Goal: Task Accomplishment & Management: Manage account settings

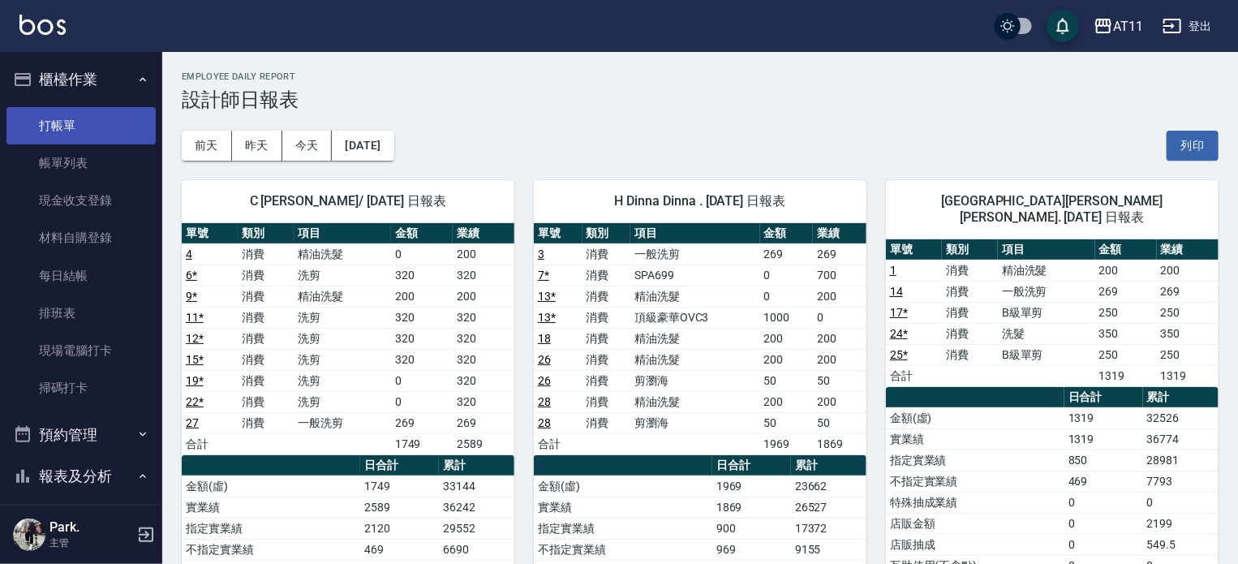
click at [77, 119] on link "打帳單" at bounding box center [80, 125] width 149 height 37
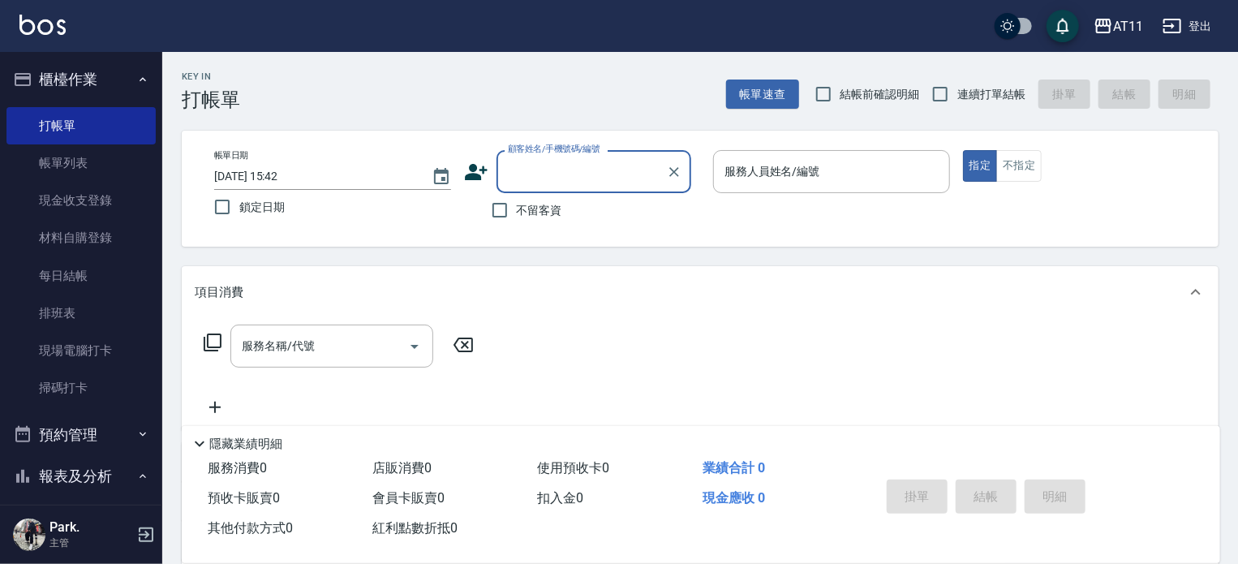
click at [49, 75] on button "櫃檯作業" at bounding box center [80, 79] width 149 height 42
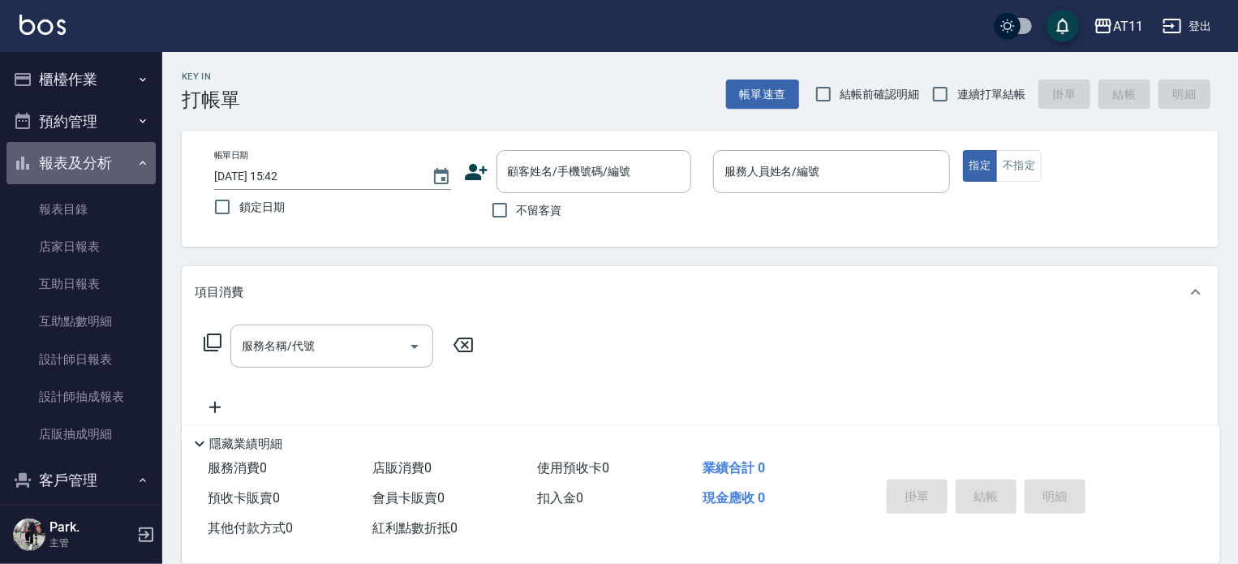
click at [91, 161] on button "報表及分析" at bounding box center [80, 163] width 149 height 42
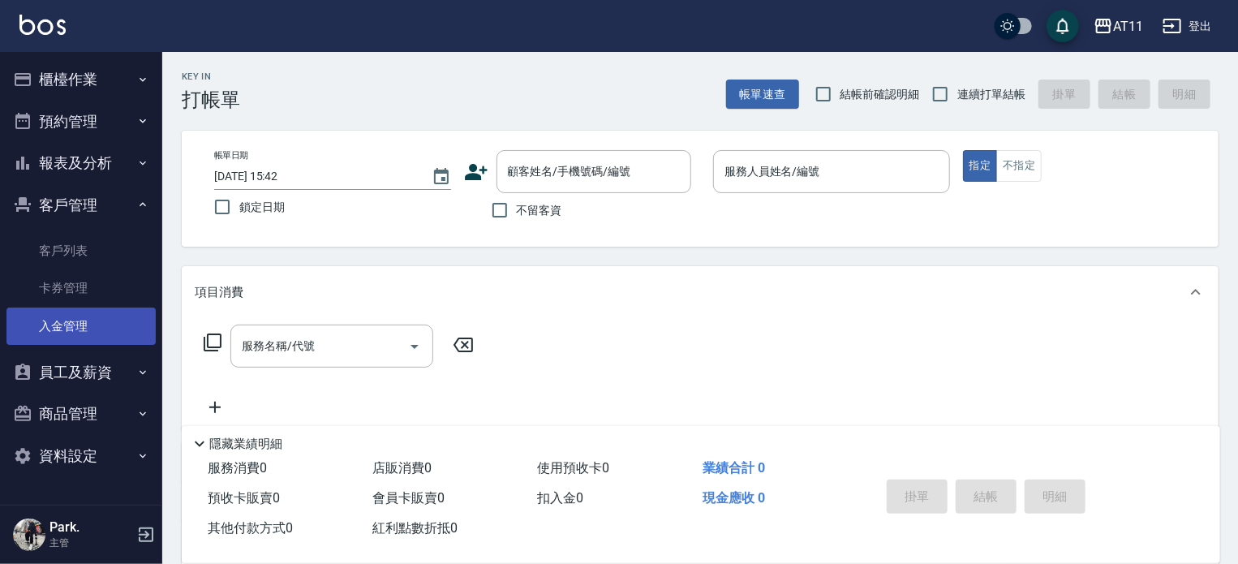
click at [70, 333] on link "入金管理" at bounding box center [80, 326] width 149 height 37
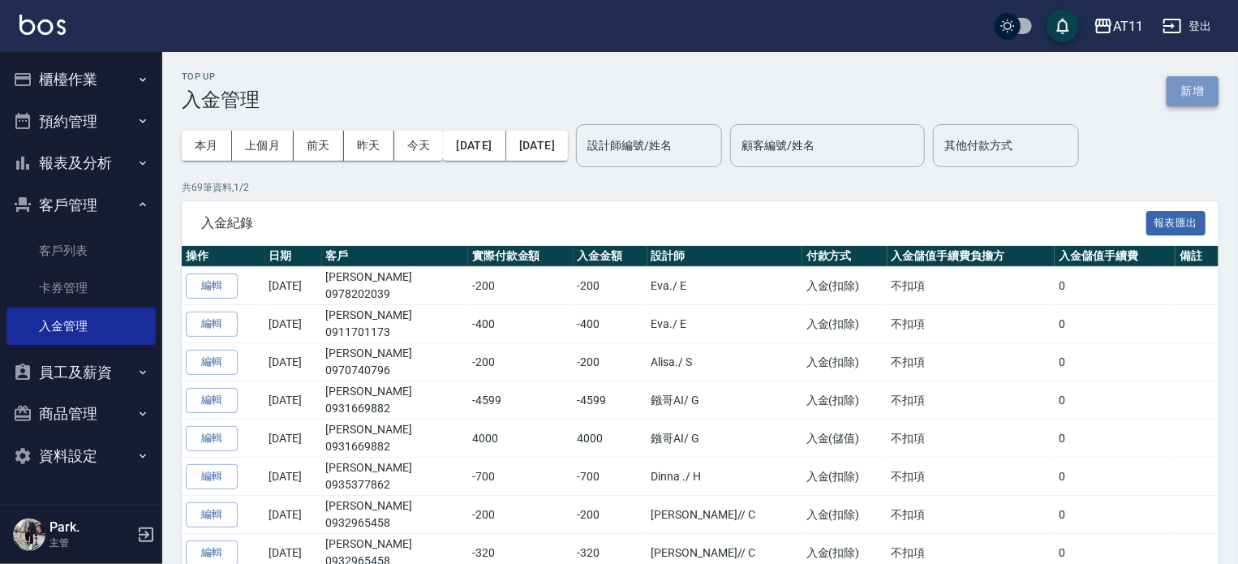
click at [1189, 87] on button "新增" at bounding box center [1193, 91] width 52 height 30
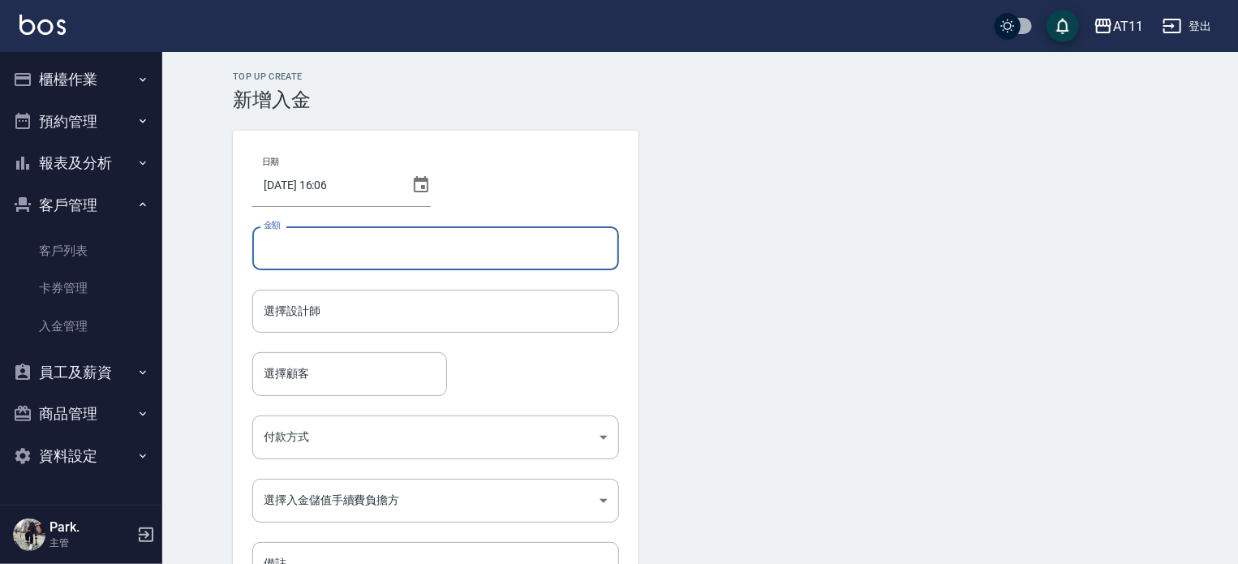
click at [441, 247] on input "金額" at bounding box center [435, 248] width 367 height 44
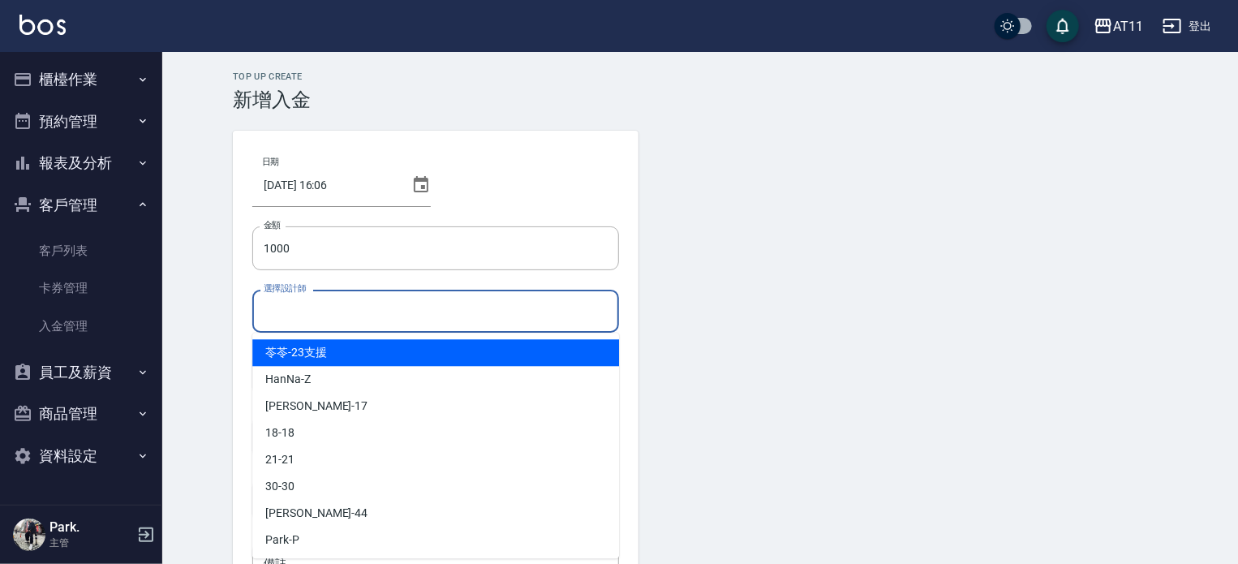
click at [421, 308] on input "選擇設計師" at bounding box center [436, 311] width 352 height 28
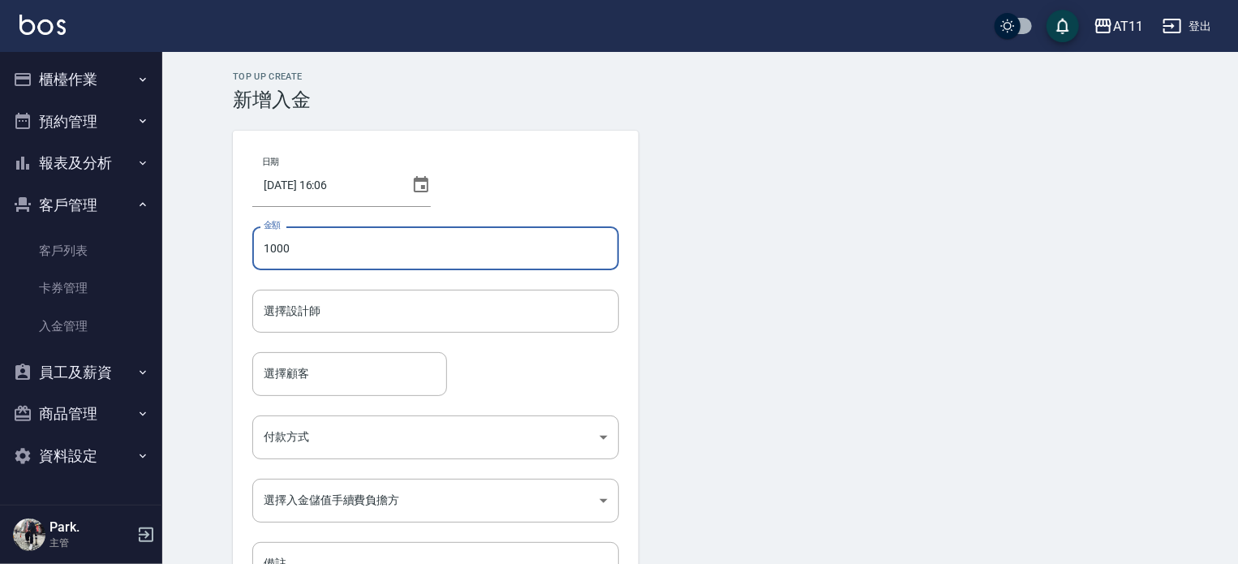
click at [414, 257] on input "1000" at bounding box center [435, 248] width 367 height 44
type input "1"
type input "1000"
click at [399, 297] on input "選擇設計師" at bounding box center [436, 311] width 352 height 28
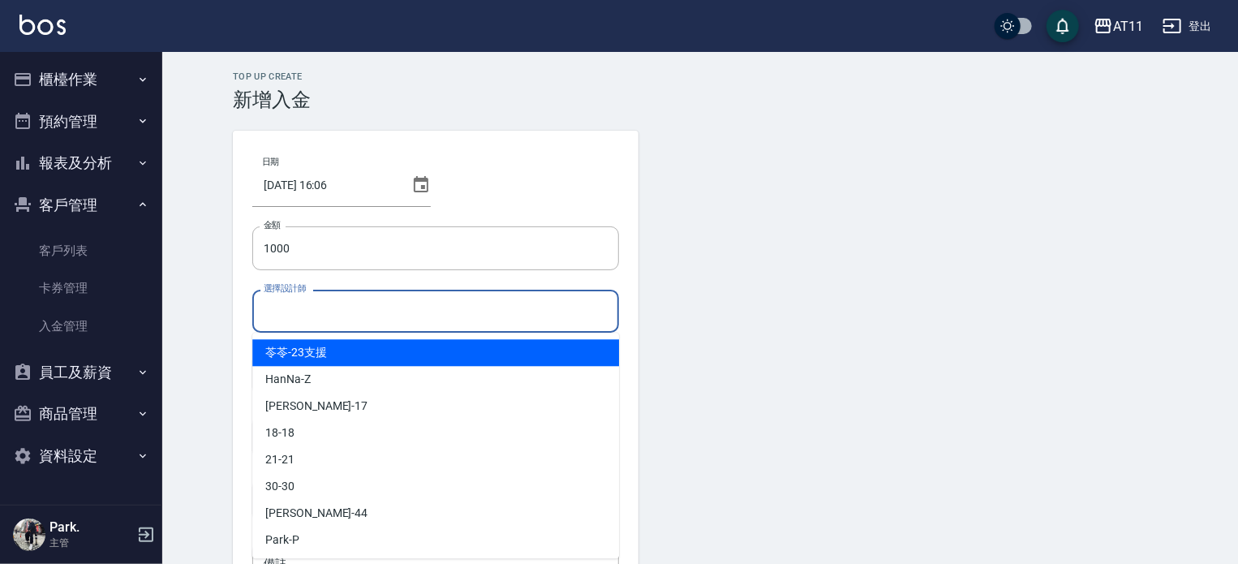
type input "ㄏ"
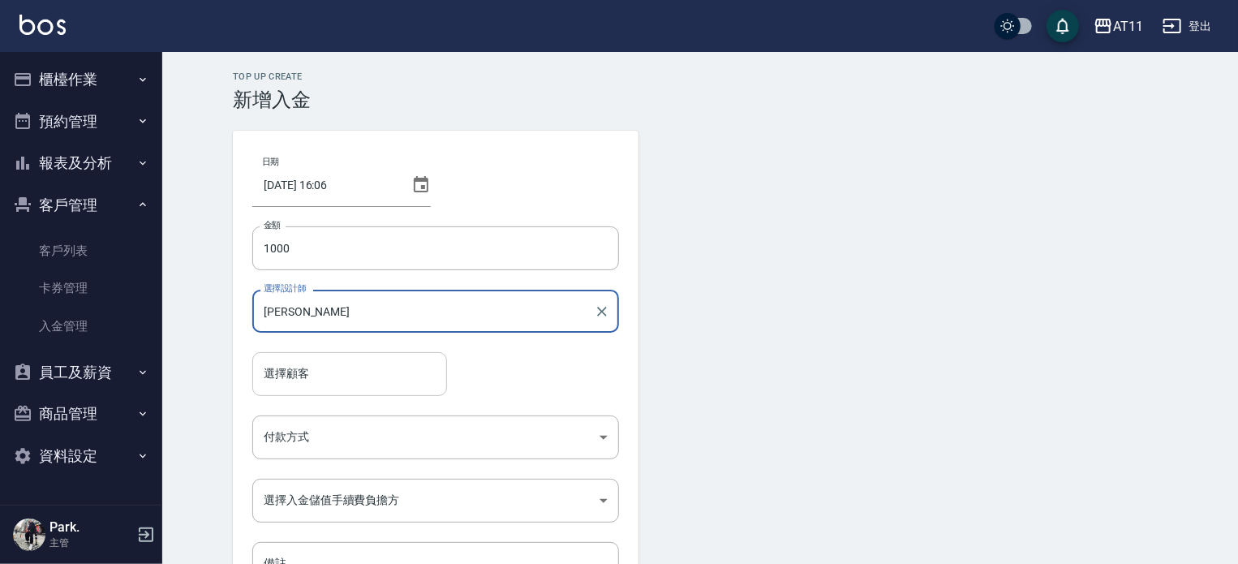
type input "Connie-C"
click at [331, 369] on input "選擇顧客" at bounding box center [350, 373] width 180 height 28
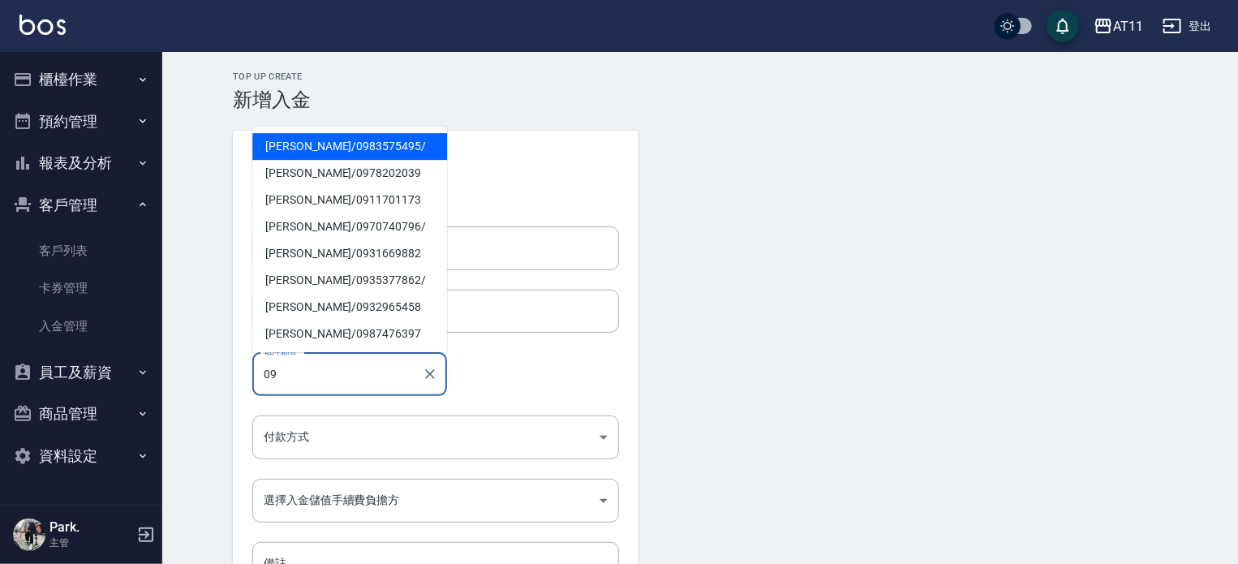
click at [325, 148] on span "蔡和諺 / 0983575495 /" at bounding box center [349, 146] width 195 height 27
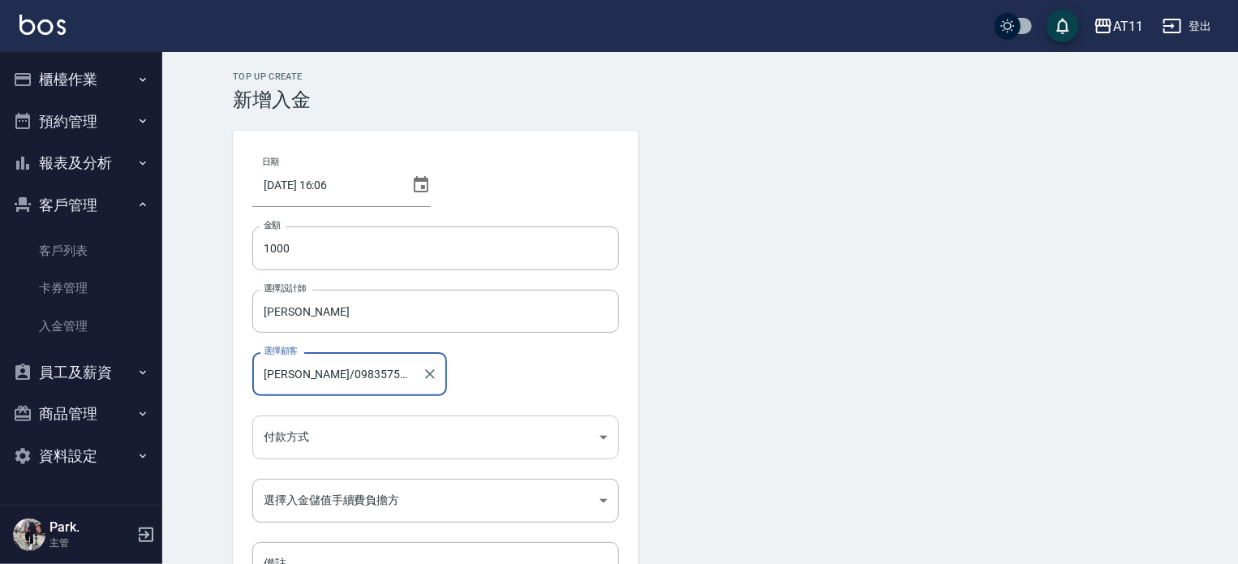
type input "蔡和諺/0983575495/"
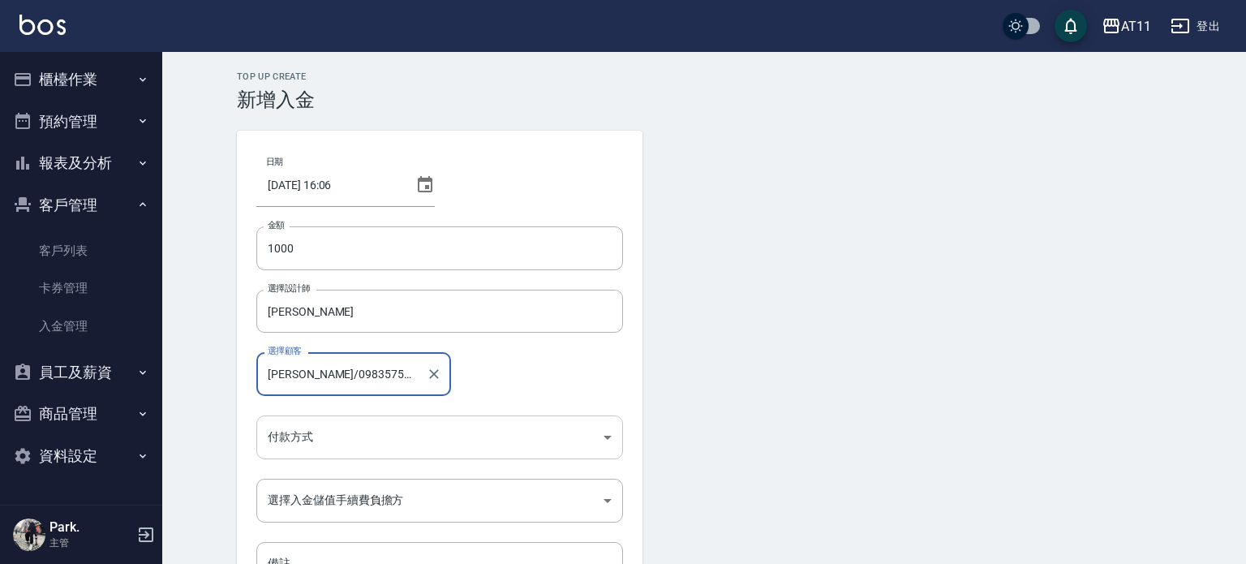
click at [341, 435] on body "AT11 登出 櫃檯作業 打帳單 帳單列表 現金收支登錄 材料自購登錄 每日結帳 排班表 現場電腦打卡 掃碼打卡 預約管理 預約管理 單日預約紀錄 單週預約紀…" at bounding box center [623, 336] width 1246 height 673
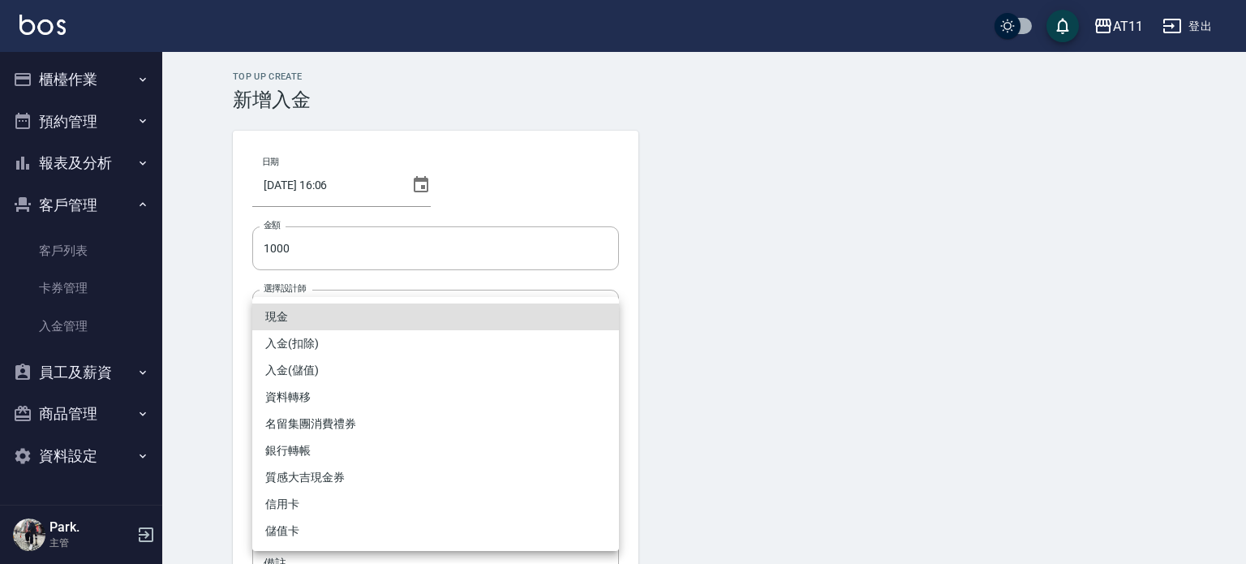
click at [356, 367] on li "入金(儲值)" at bounding box center [435, 370] width 367 height 27
type input "入金(儲值)"
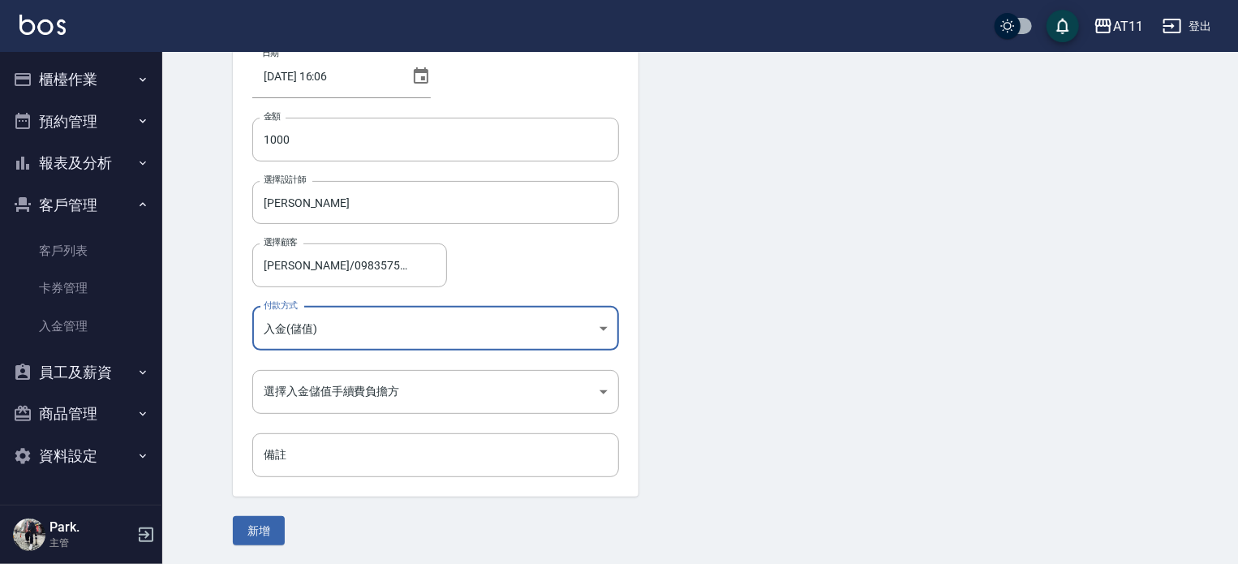
scroll to position [110, 0]
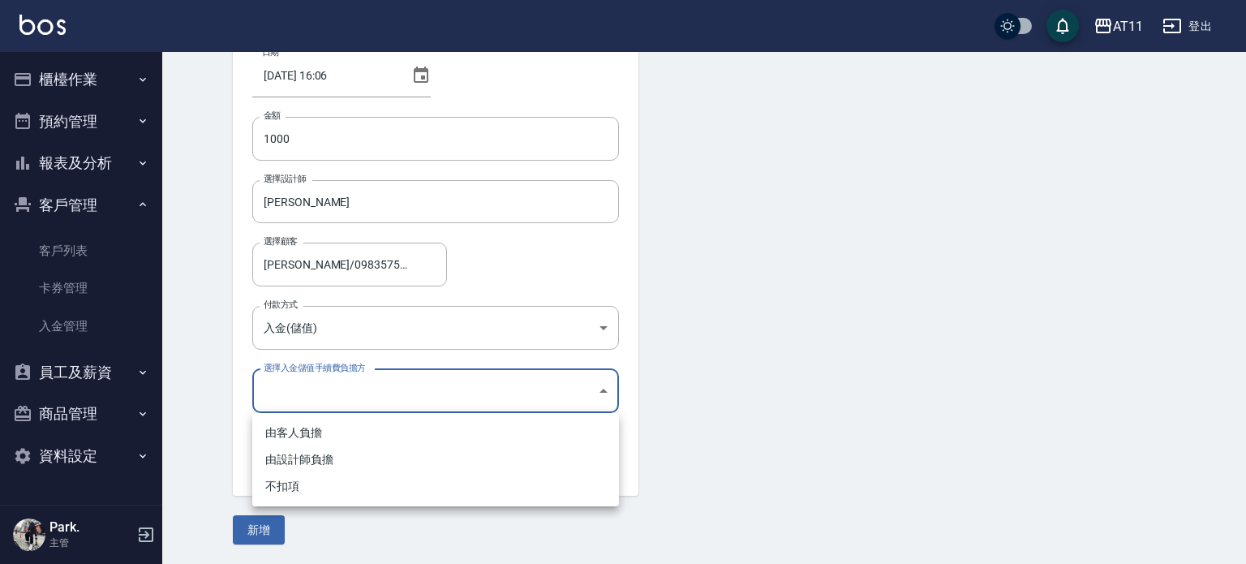
click at [389, 388] on body "AT11 登出 櫃檯作業 打帳單 帳單列表 現金收支登錄 材料自購登錄 每日結帳 排班表 現場電腦打卡 掃碼打卡 預約管理 預約管理 單日預約紀錄 單週預約紀…" at bounding box center [623, 226] width 1246 height 673
click at [391, 485] on li "不扣項" at bounding box center [435, 486] width 367 height 27
type input "WITHOUTHANDLINGFEE"
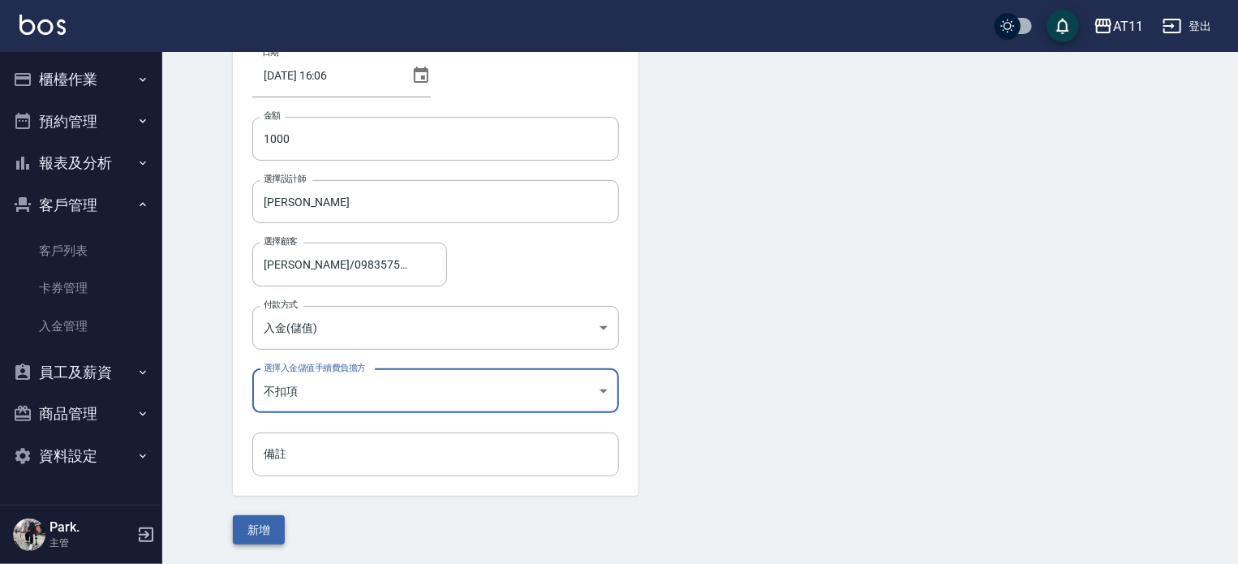
click at [253, 526] on button "新增" at bounding box center [259, 530] width 52 height 30
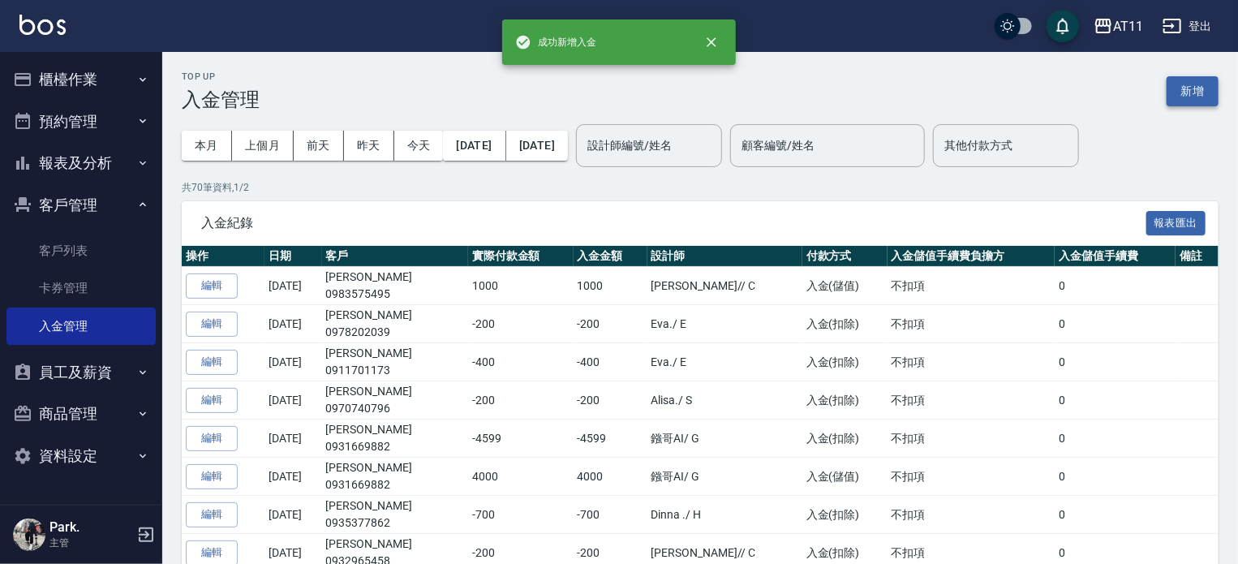
click at [1198, 91] on button "新增" at bounding box center [1193, 91] width 52 height 30
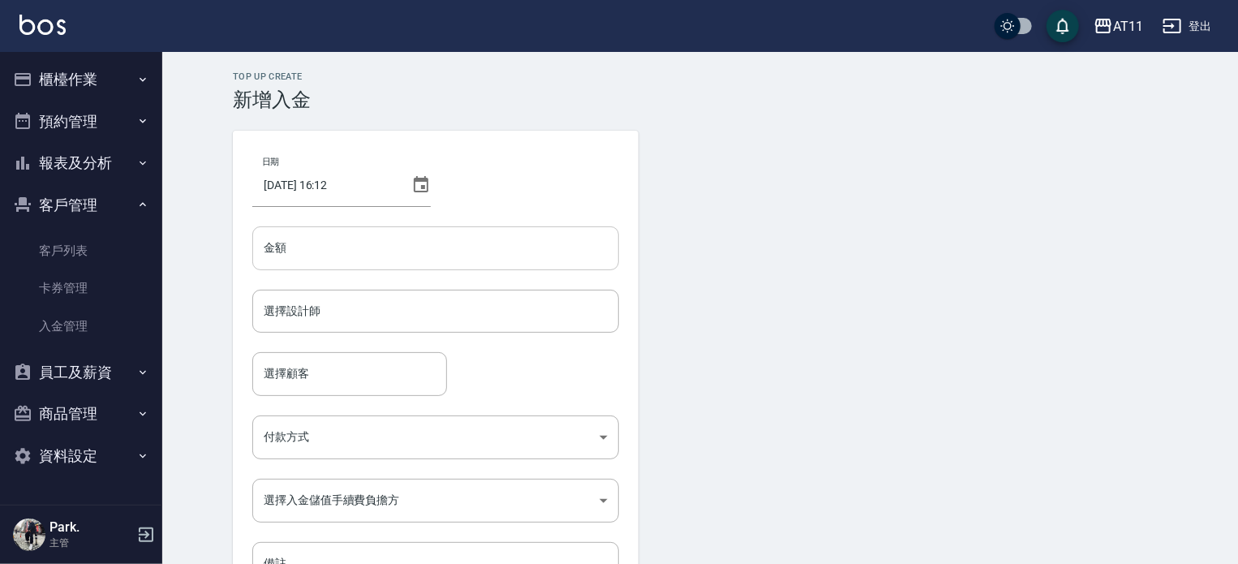
click at [378, 245] on input "金額" at bounding box center [435, 248] width 367 height 44
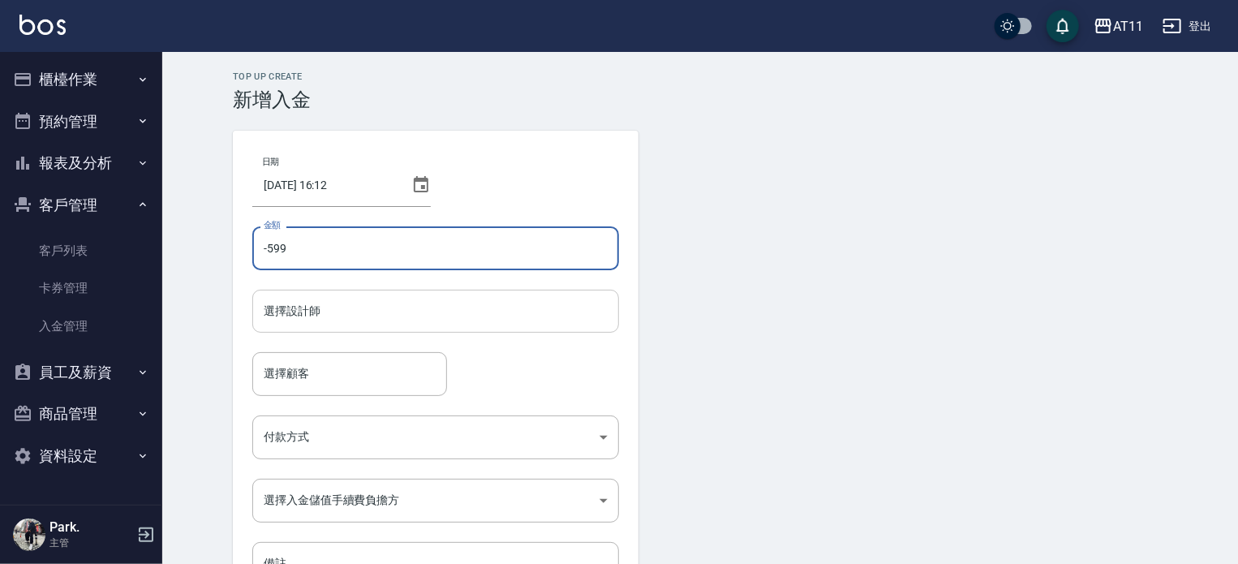
type input "-599"
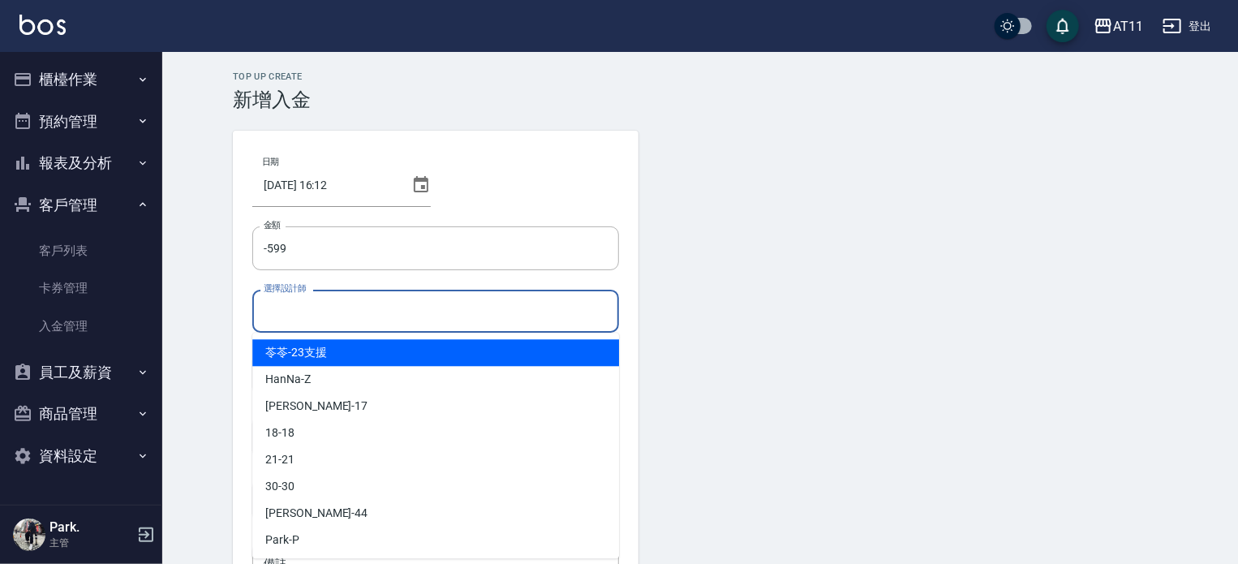
click at [380, 308] on input "選擇設計師" at bounding box center [436, 311] width 352 height 28
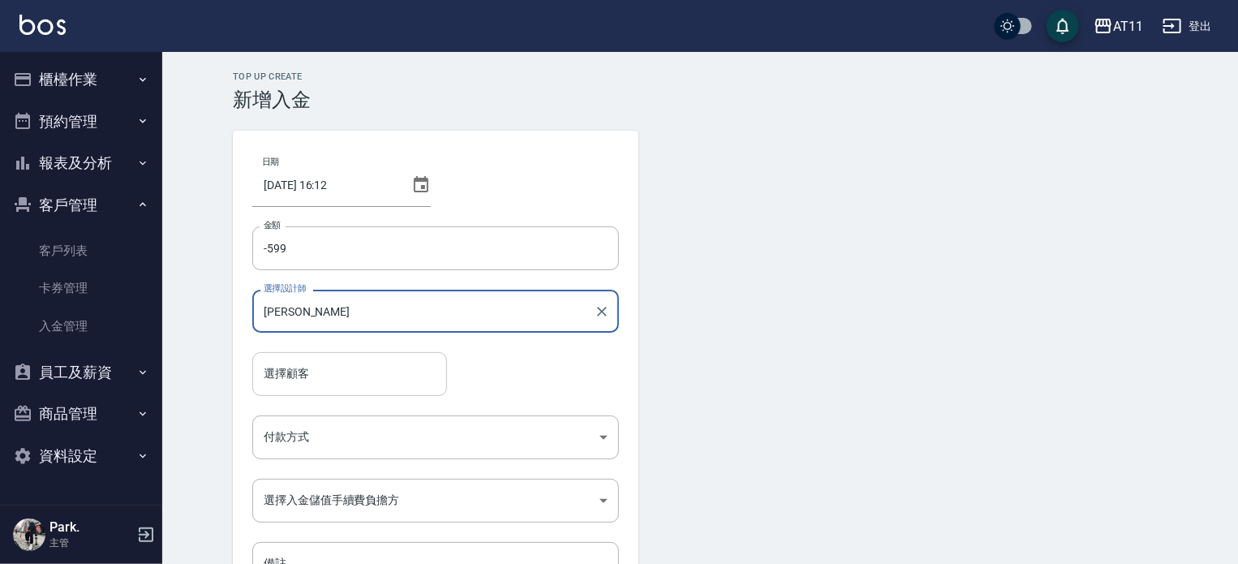
type input "Connie-C"
click at [355, 374] on input "選擇顧客" at bounding box center [350, 373] width 180 height 28
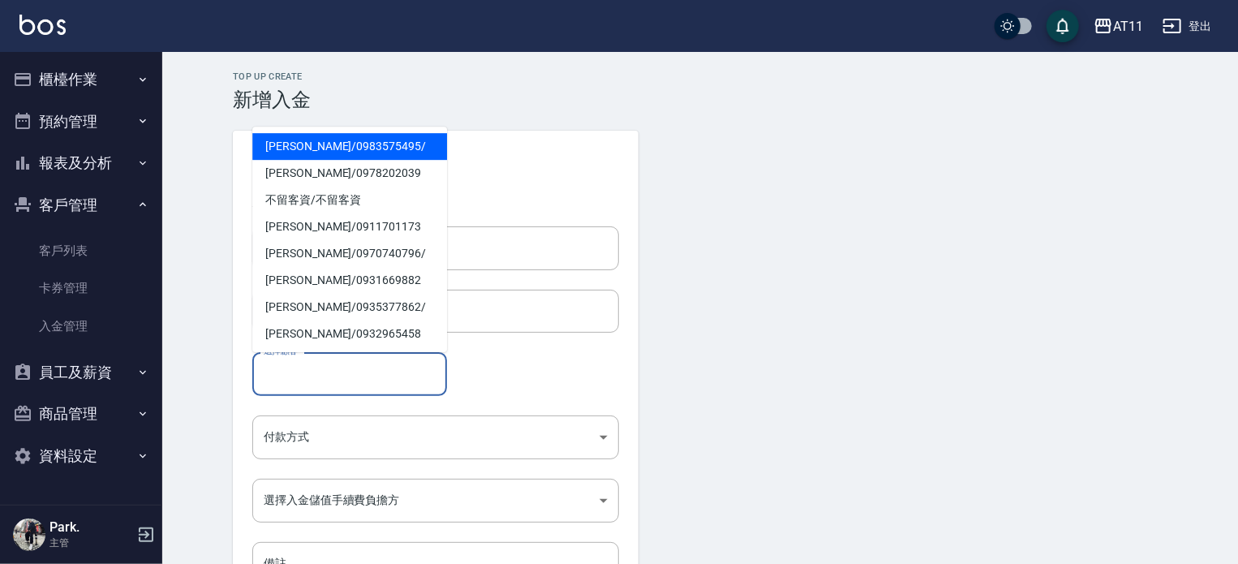
click at [365, 147] on span "蔡和諺 / 0983575495 /" at bounding box center [349, 146] width 195 height 27
type input "蔡和諺/0983575495/"
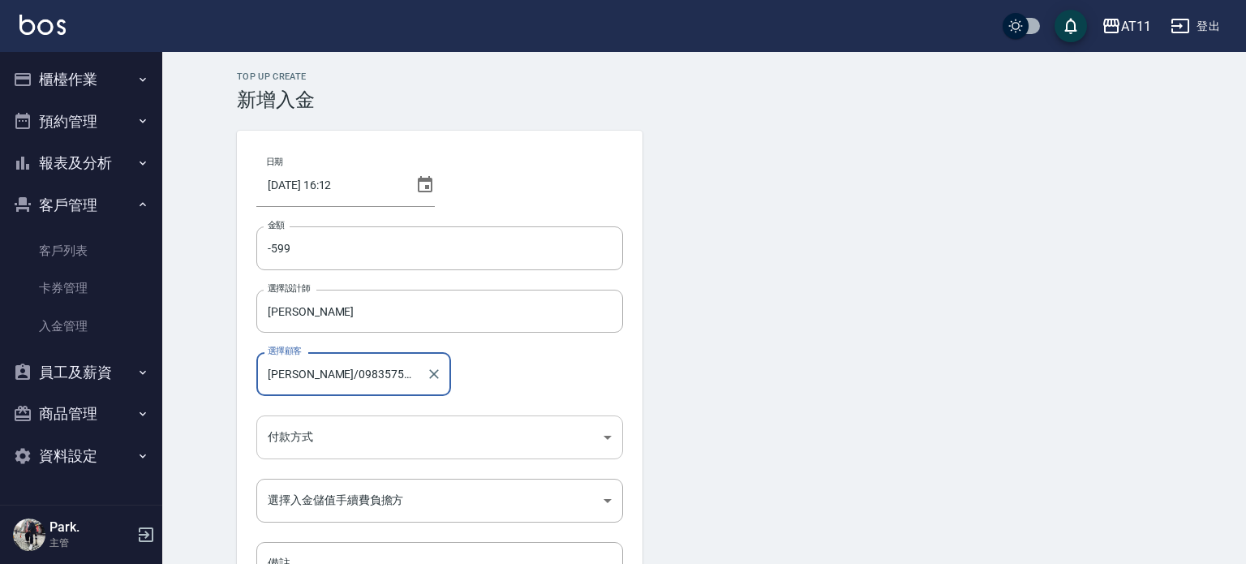
click at [379, 439] on body "AT11 登出 櫃檯作業 打帳單 帳單列表 現金收支登錄 材料自購登錄 每日結帳 排班表 現場電腦打卡 掃碼打卡 預約管理 預約管理 單日預約紀錄 單週預約紀…" at bounding box center [623, 336] width 1246 height 673
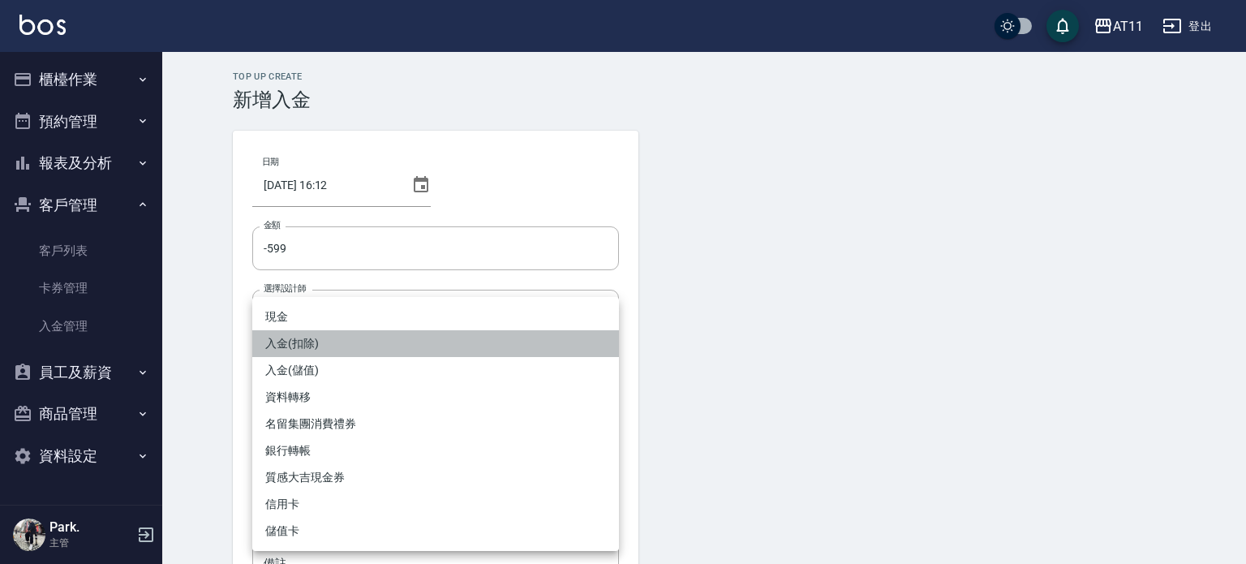
click at [374, 353] on li "入金(扣除)" at bounding box center [435, 343] width 367 height 27
type input "入金(扣除)"
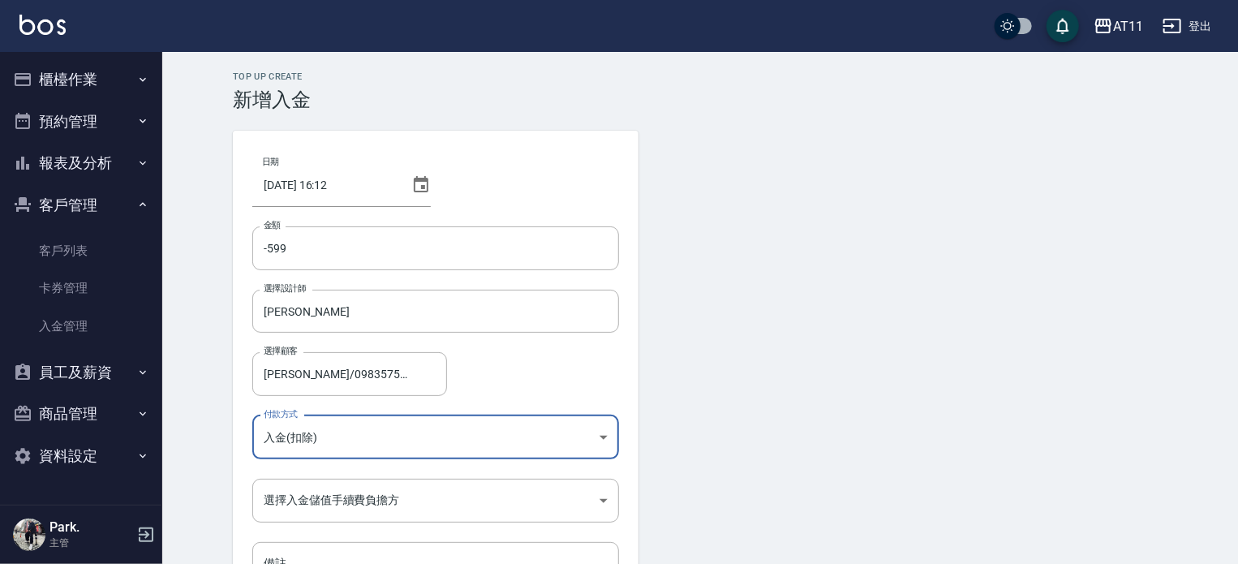
scroll to position [110, 0]
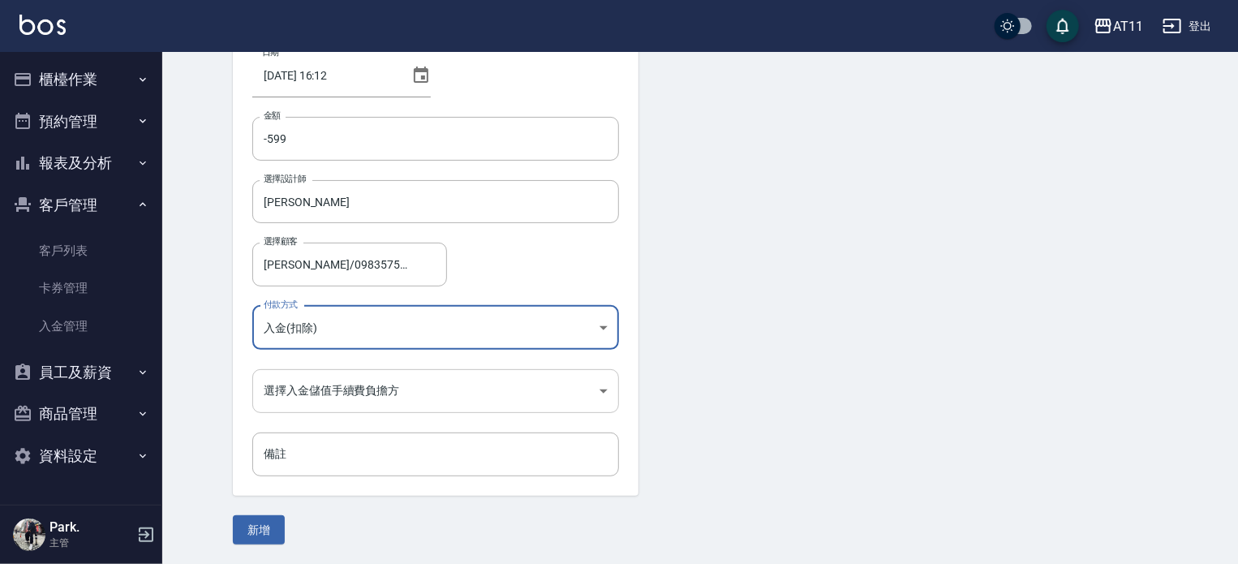
click at [367, 408] on body "AT11 登出 櫃檯作業 打帳單 帳單列表 現金收支登錄 材料自購登錄 每日結帳 排班表 現場電腦打卡 掃碼打卡 預約管理 預約管理 單日預約紀錄 單週預約紀…" at bounding box center [619, 226] width 1238 height 673
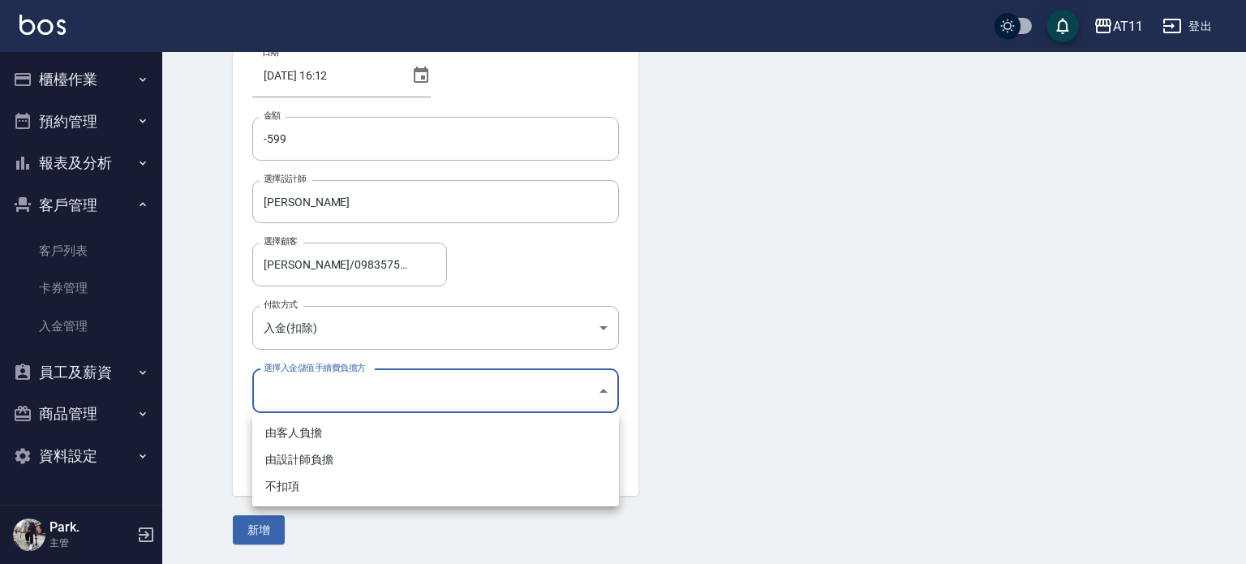
click at [370, 488] on li "不扣項" at bounding box center [435, 486] width 367 height 27
type input "WITHOUTHANDLINGFEE"
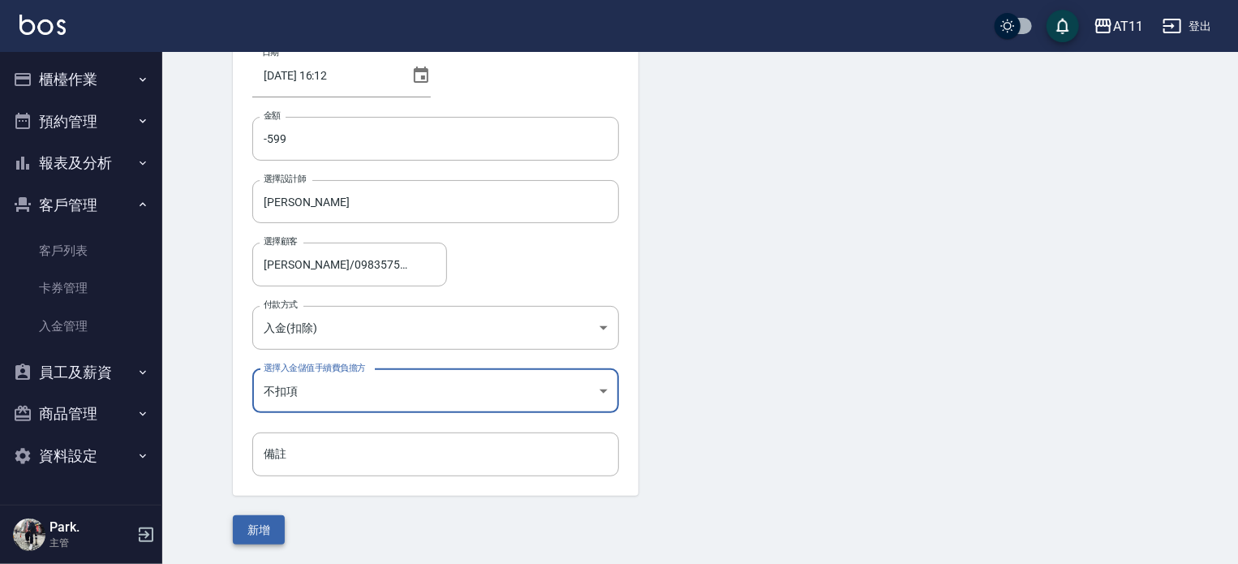
click at [256, 531] on button "新增" at bounding box center [259, 530] width 52 height 30
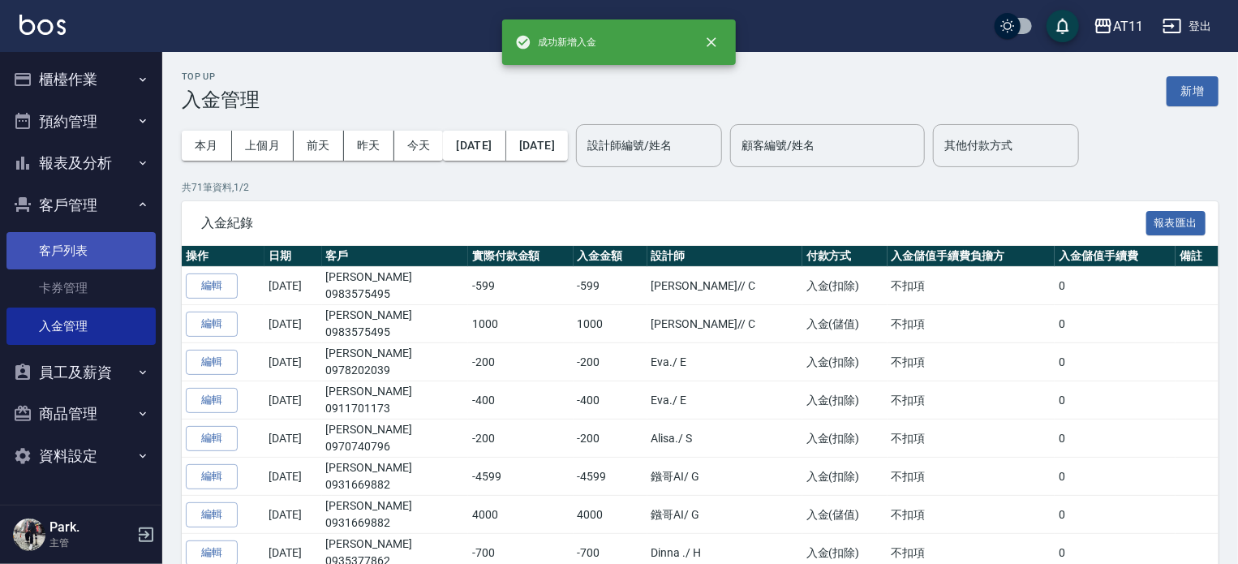
click at [74, 246] on link "客戶列表" at bounding box center [80, 250] width 149 height 37
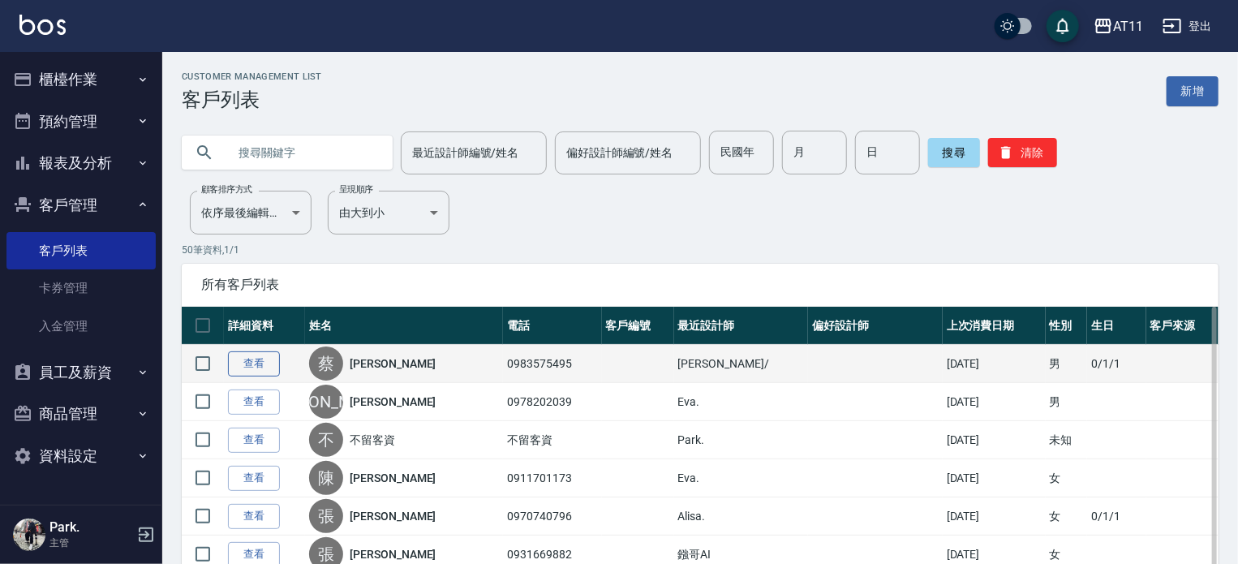
click at [253, 366] on link "查看" at bounding box center [254, 363] width 52 height 25
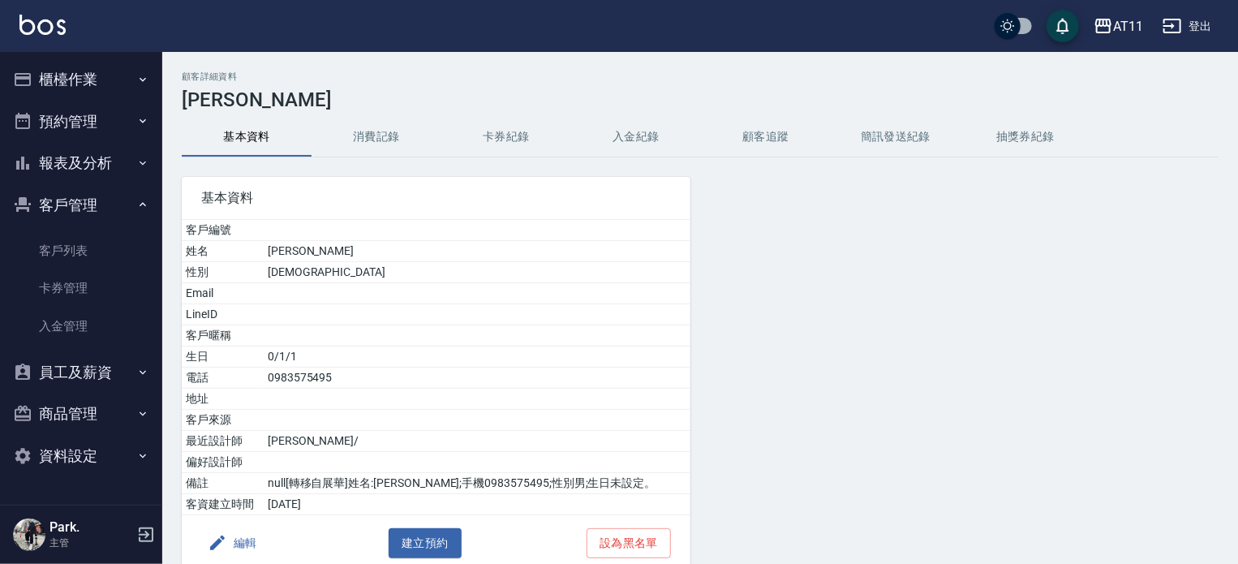
drag, startPoint x: 632, startPoint y: 130, endPoint x: 619, endPoint y: 129, distance: 13.0
click at [631, 131] on button "入金紀錄" at bounding box center [636, 137] width 130 height 39
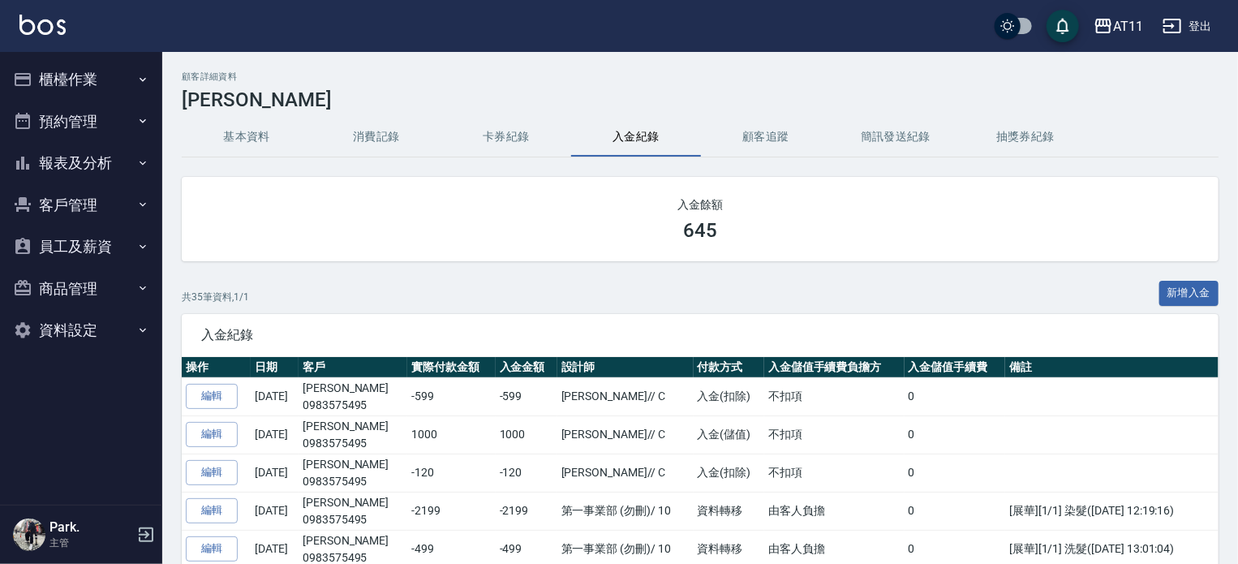
click at [84, 206] on button "客戶管理" at bounding box center [80, 205] width 149 height 42
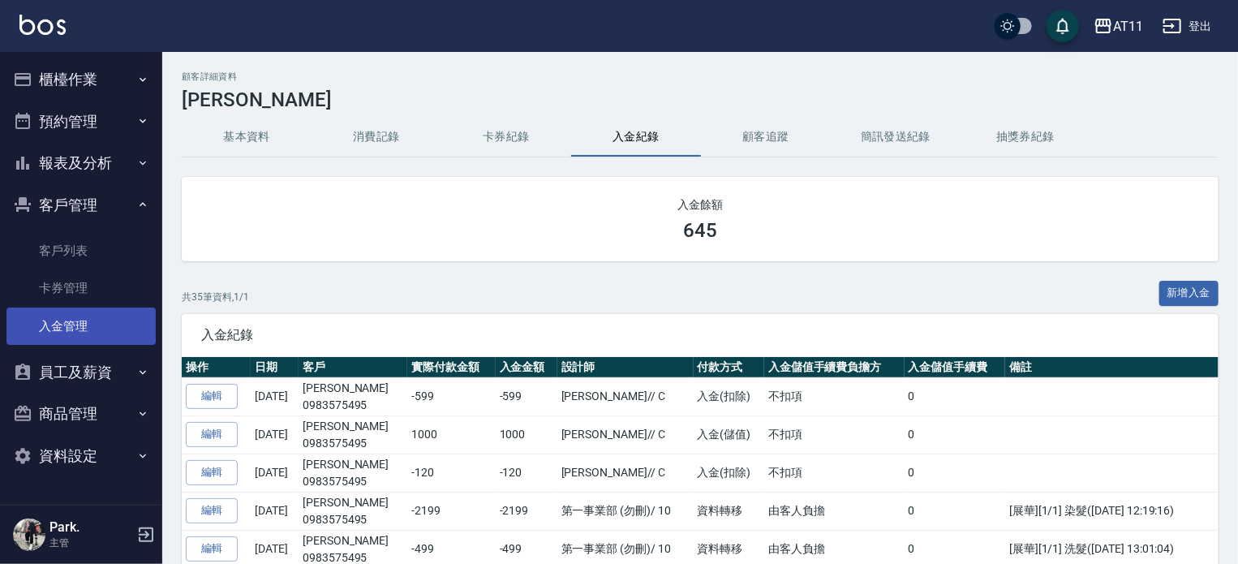
click at [87, 329] on link "入金管理" at bounding box center [80, 326] width 149 height 37
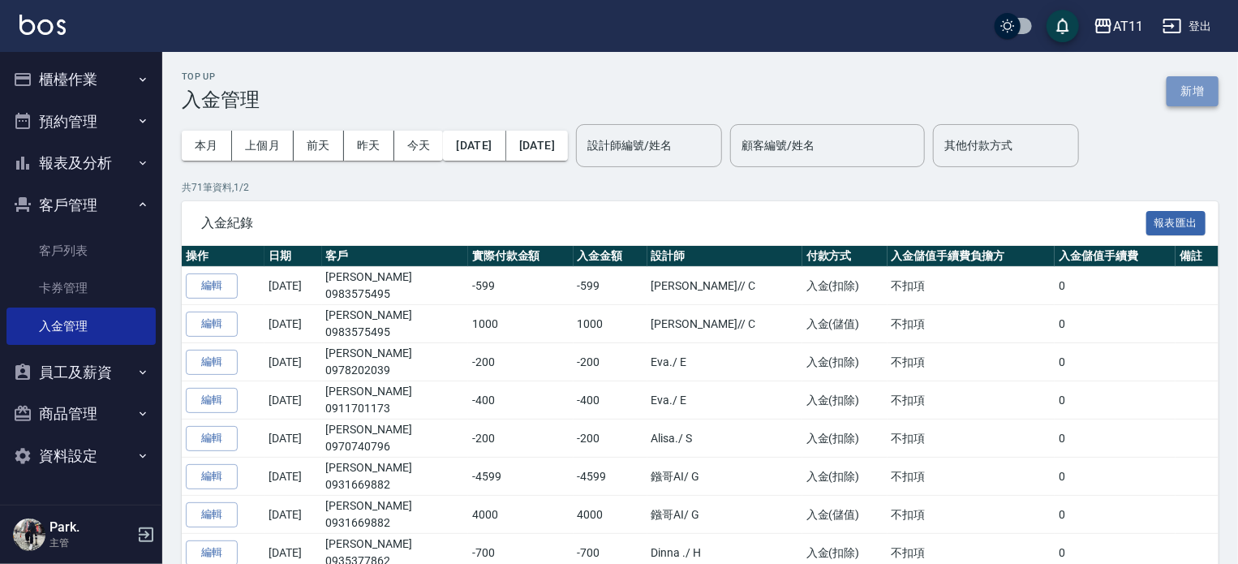
click at [1207, 91] on button "新增" at bounding box center [1193, 91] width 52 height 30
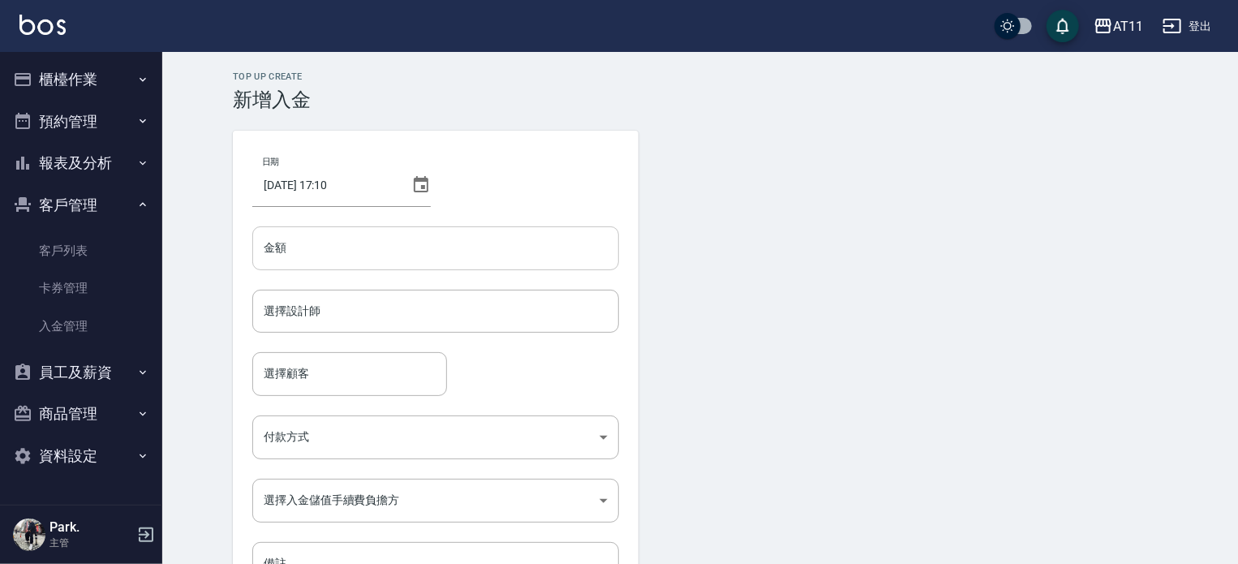
click at [321, 249] on input "金額" at bounding box center [435, 248] width 367 height 44
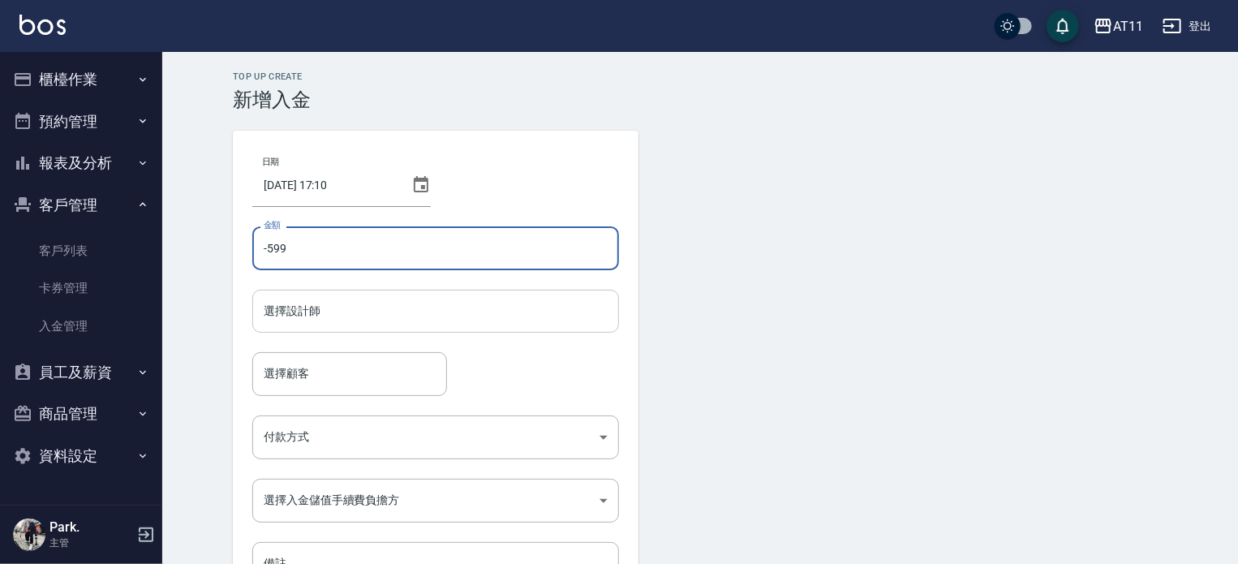
type input "-599"
click at [293, 303] on input "選擇設計師" at bounding box center [436, 311] width 352 height 28
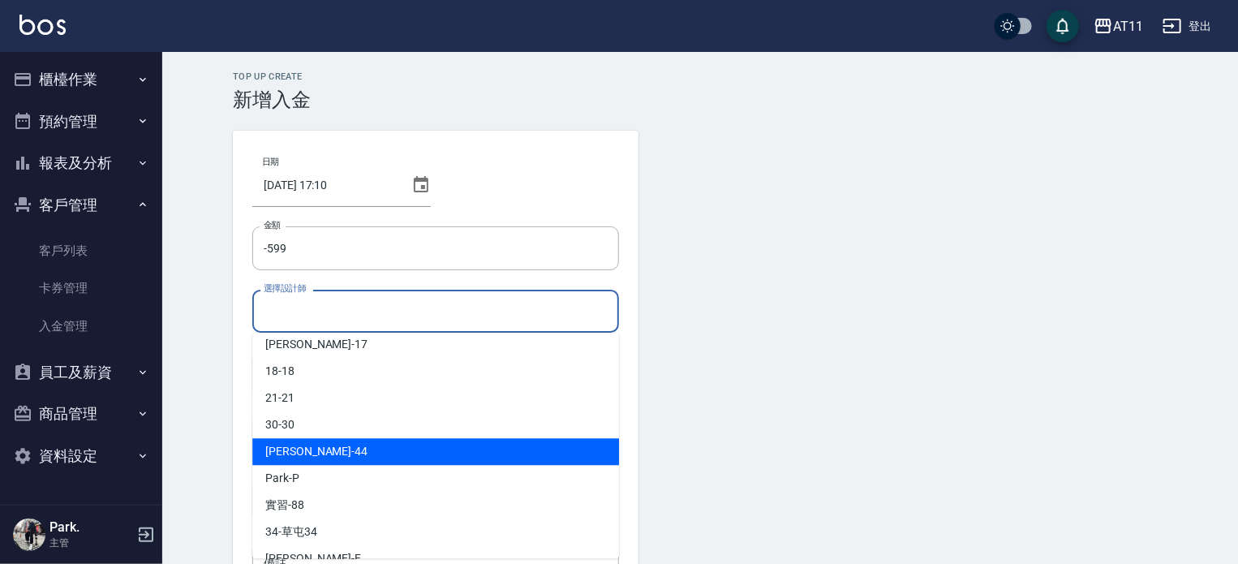
scroll to position [162, 0]
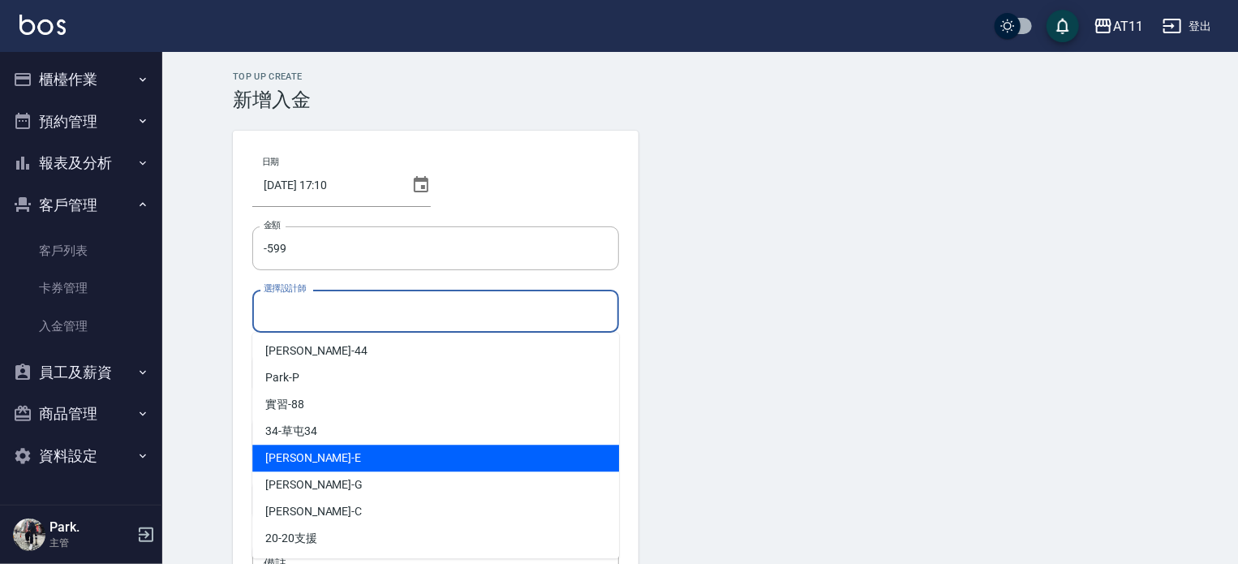
click at [352, 447] on div "[PERSON_NAME] -E" at bounding box center [435, 458] width 367 height 27
type input "EVA-E"
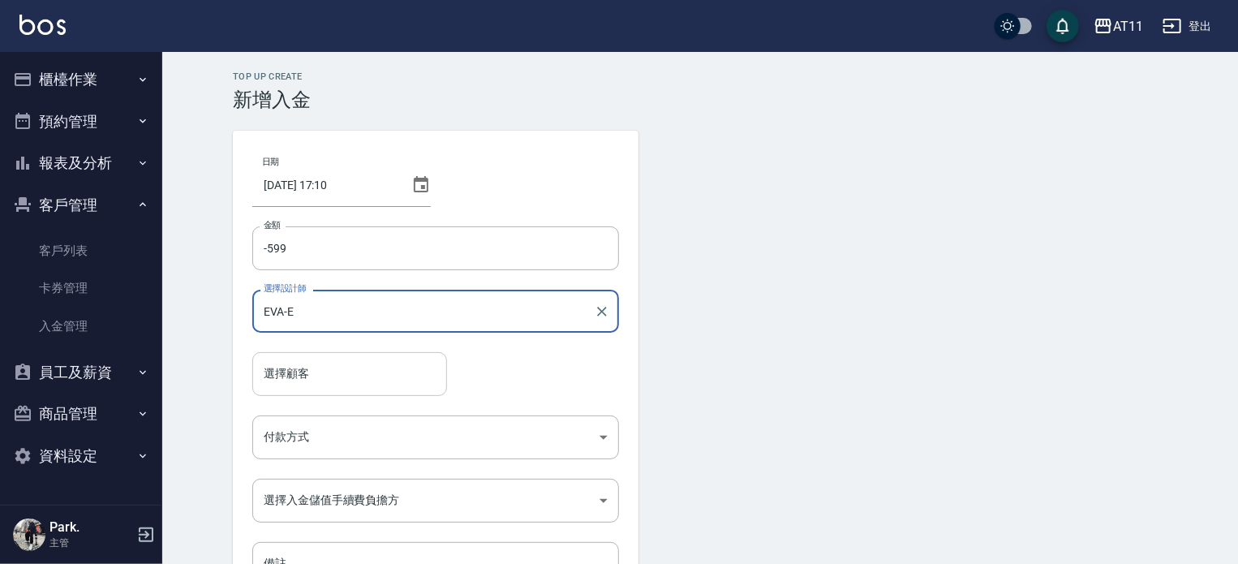
click at [362, 363] on input "選擇顧客" at bounding box center [350, 373] width 180 height 28
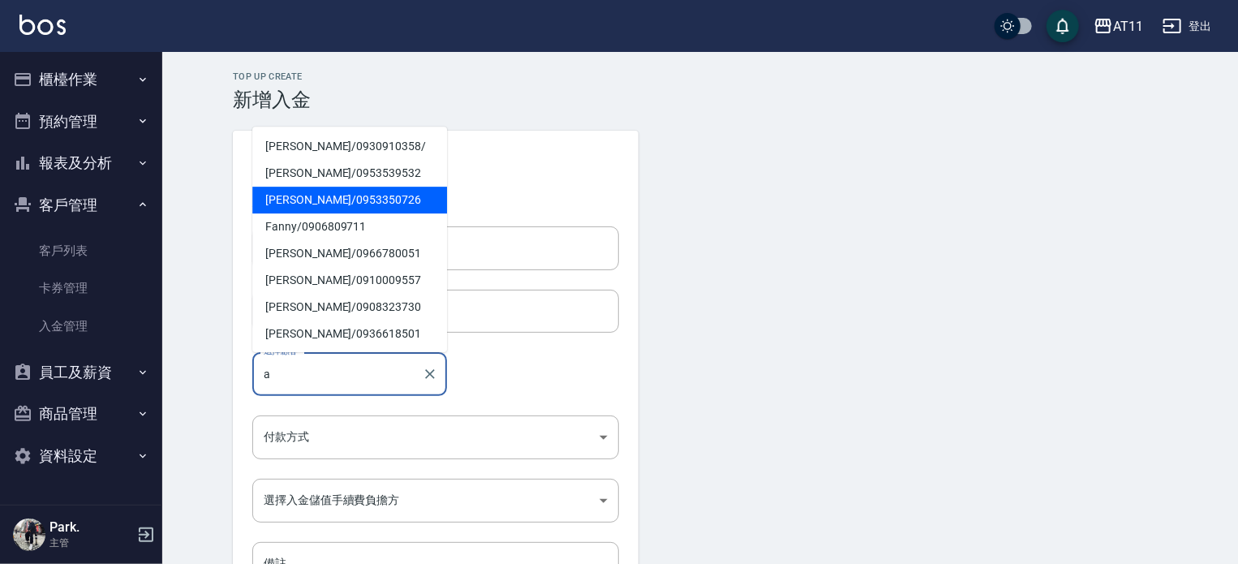
click at [326, 200] on span "Amber liw / 0953350726" at bounding box center [349, 200] width 195 height 27
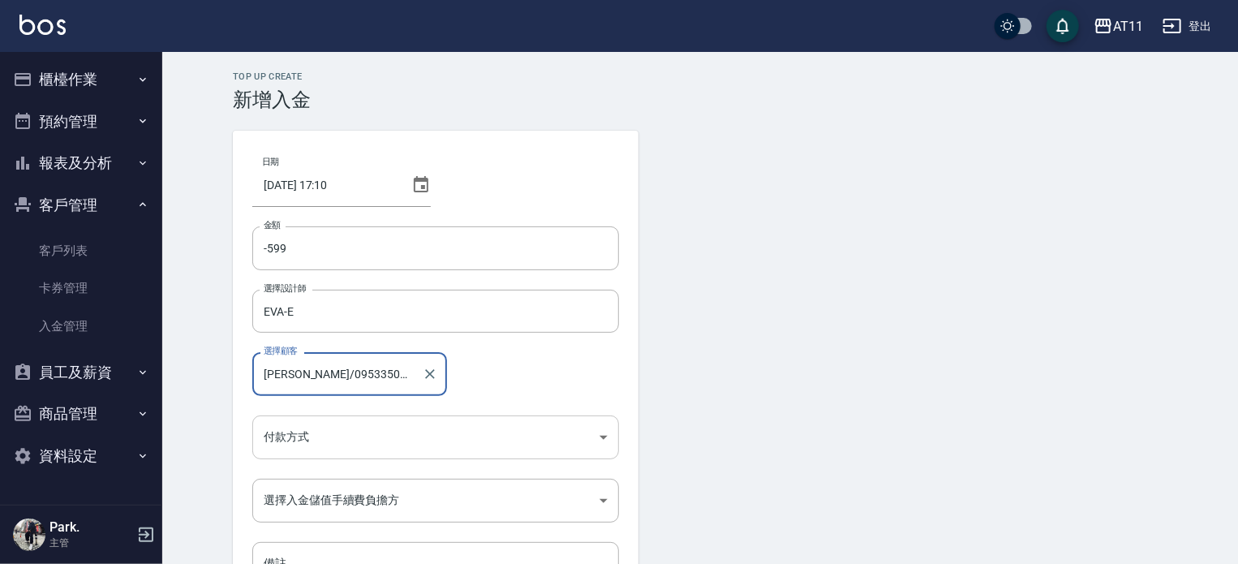
type input "[PERSON_NAME]/0953350726"
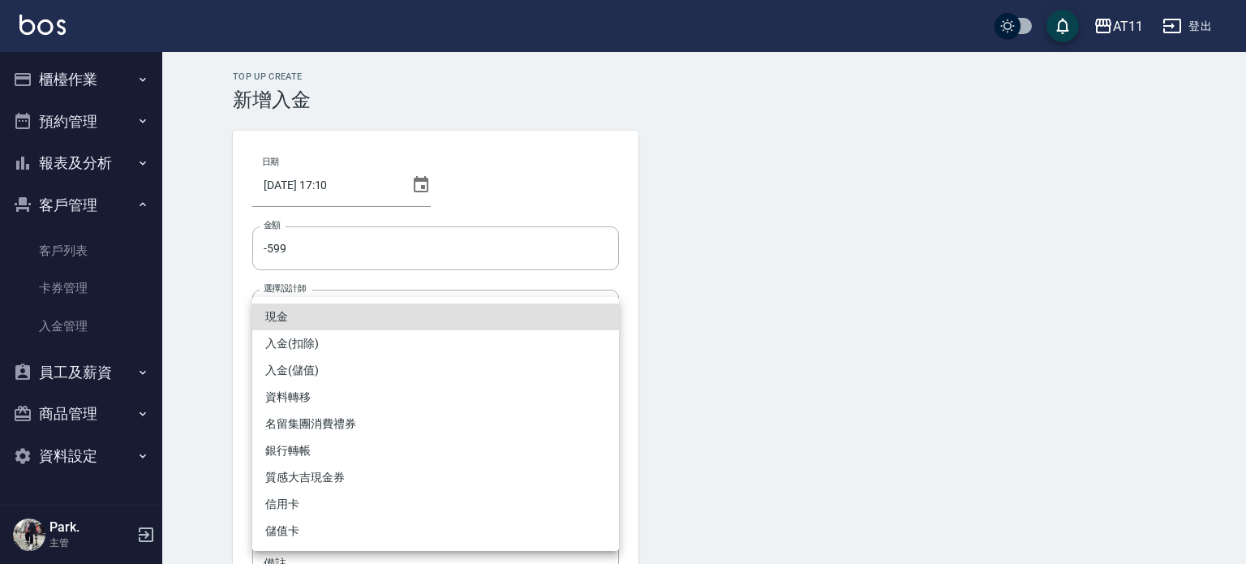
click at [333, 444] on body "AT11 登出 櫃檯作業 打帳單 帳單列表 現金收支登錄 材料自購登錄 每日結帳 排班表 現場電腦打卡 掃碼打卡 預約管理 預約管理 單日預約紀錄 單週預約紀…" at bounding box center [623, 336] width 1246 height 673
click at [325, 345] on li "入金(扣除)" at bounding box center [435, 343] width 367 height 27
type input "入金(扣除)"
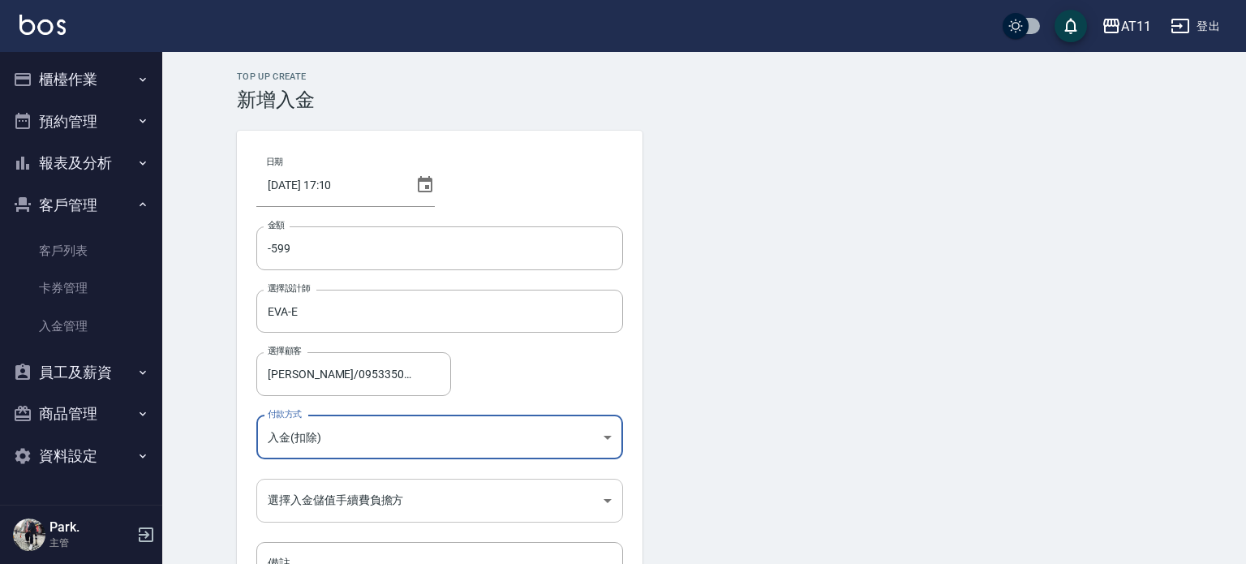
click at [318, 502] on body "AT11 登出 櫃檯作業 打帳單 帳單列表 現金收支登錄 材料自購登錄 每日結帳 排班表 現場電腦打卡 掃碼打卡 預約管理 預約管理 單日預約紀錄 單週預約紀…" at bounding box center [623, 336] width 1246 height 673
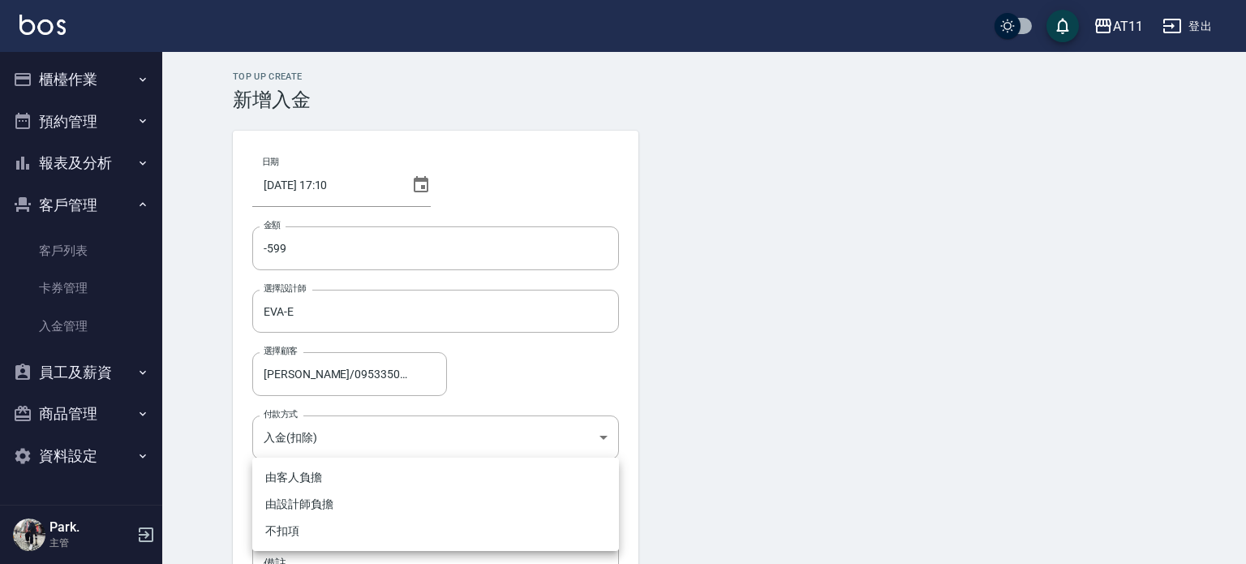
click at [316, 532] on li "不扣項" at bounding box center [435, 531] width 367 height 27
type input "WITHOUTHANDLINGFEE"
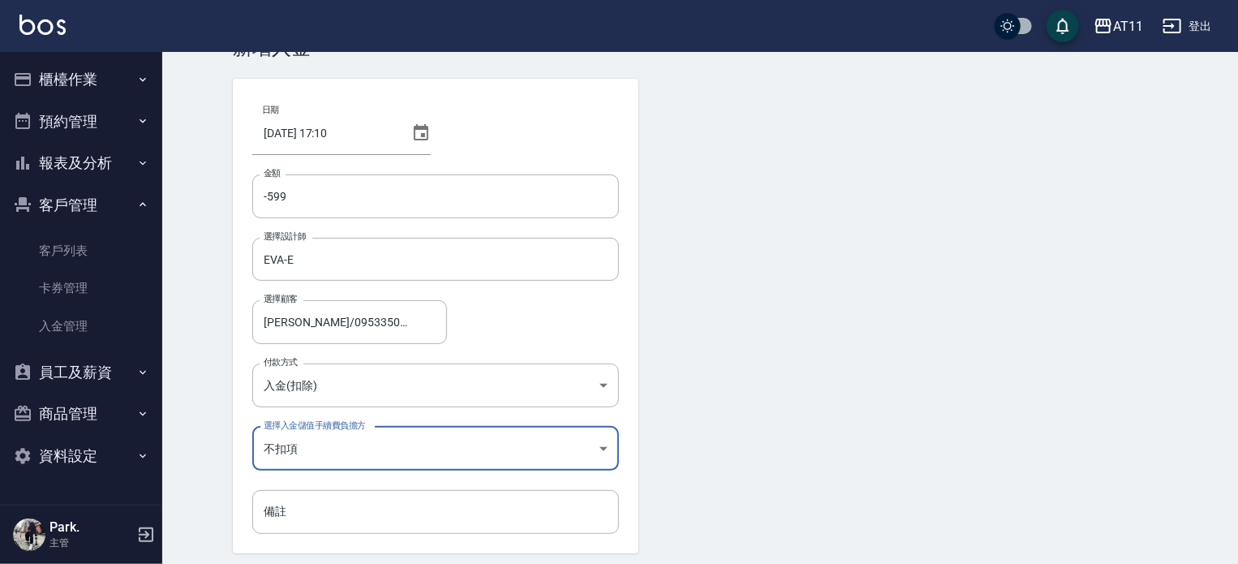
scroll to position [110, 0]
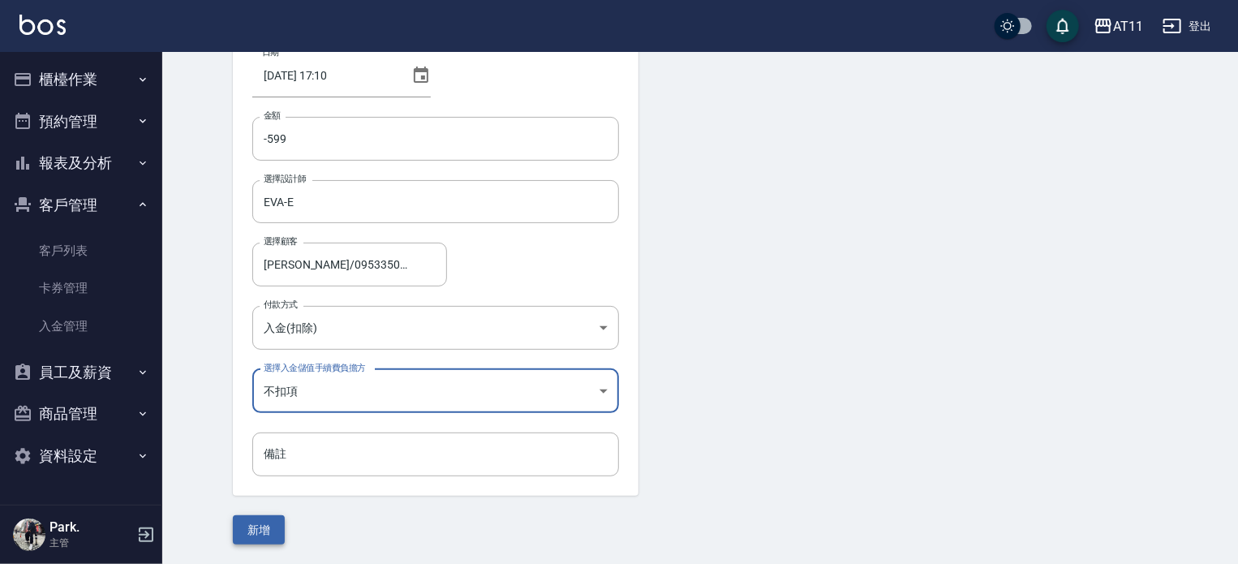
click at [279, 527] on button "新增" at bounding box center [259, 530] width 52 height 30
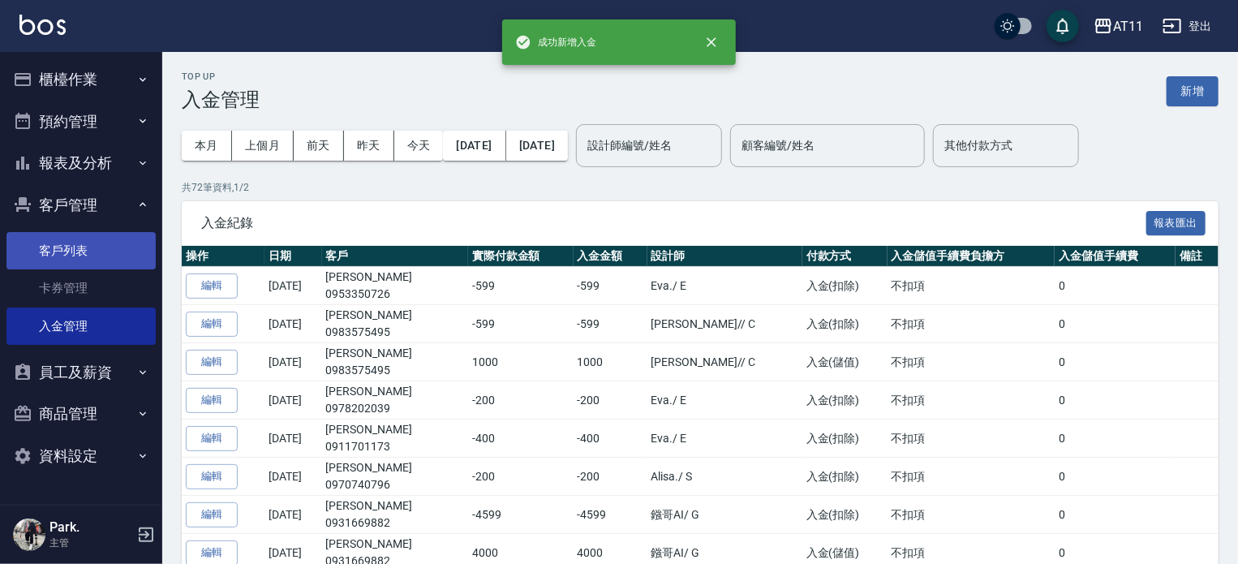
click at [89, 246] on link "客戶列表" at bounding box center [80, 250] width 149 height 37
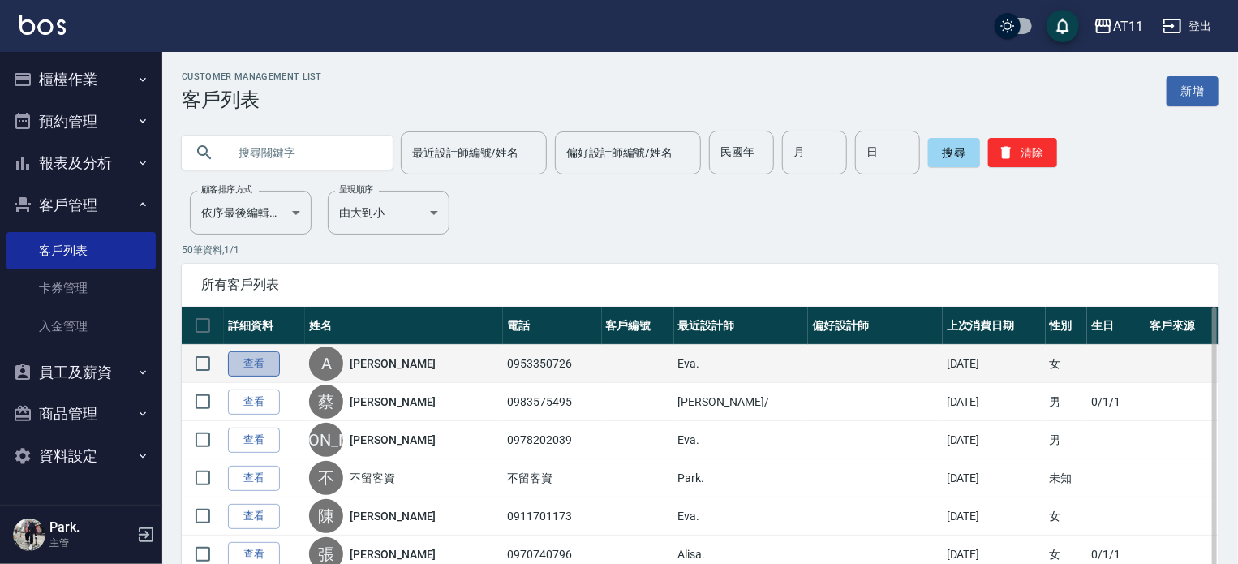
click at [252, 356] on link "查看" at bounding box center [254, 363] width 52 height 25
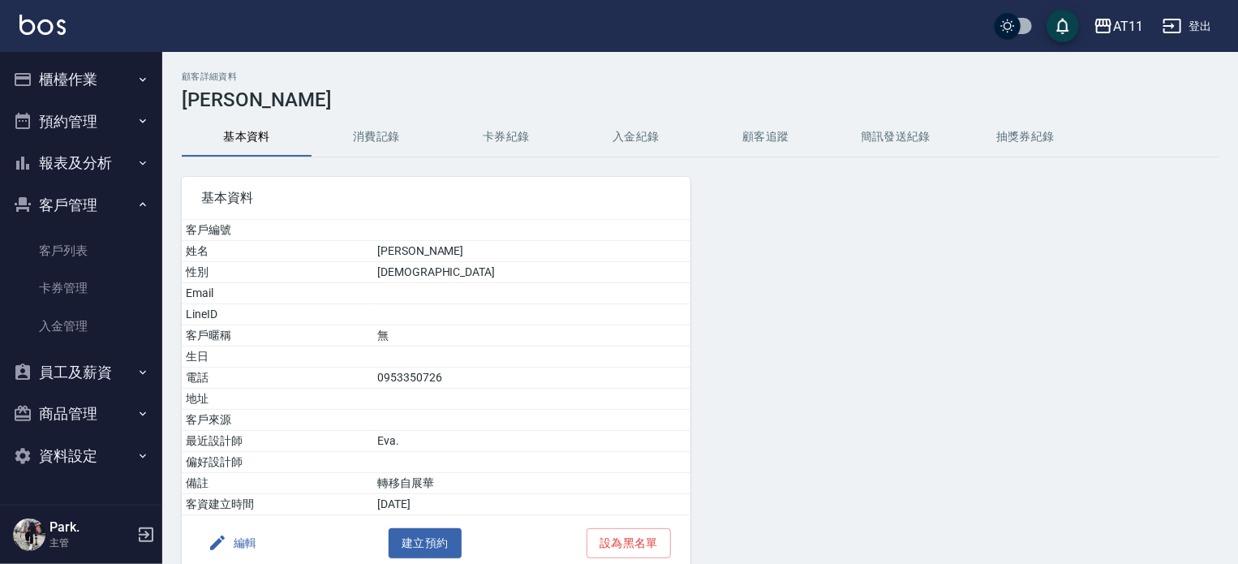
click at [628, 131] on button "入金紀錄" at bounding box center [636, 137] width 130 height 39
